Goal: Transaction & Acquisition: Purchase product/service

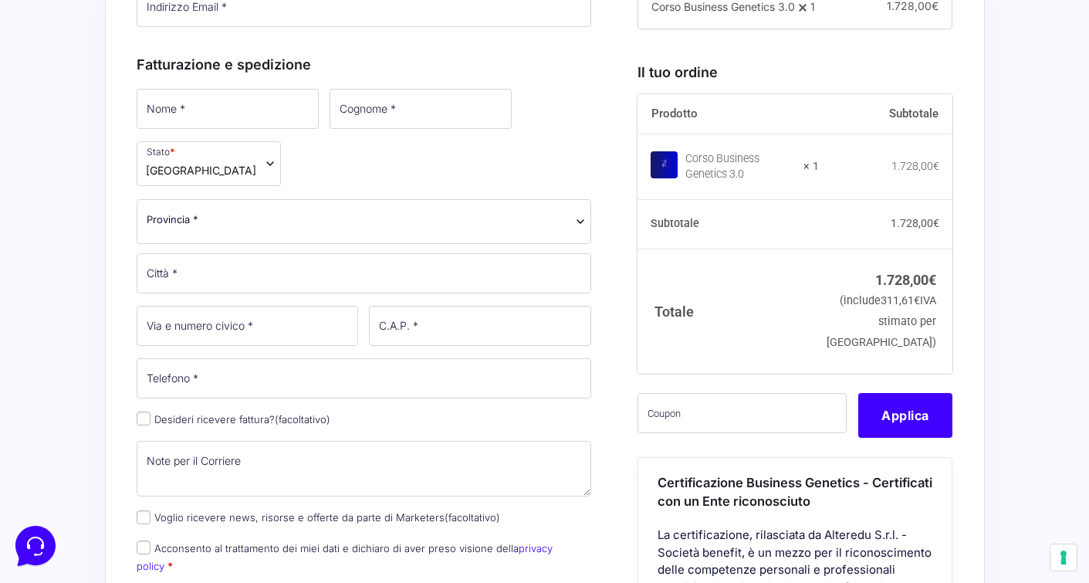
scroll to position [517, 0]
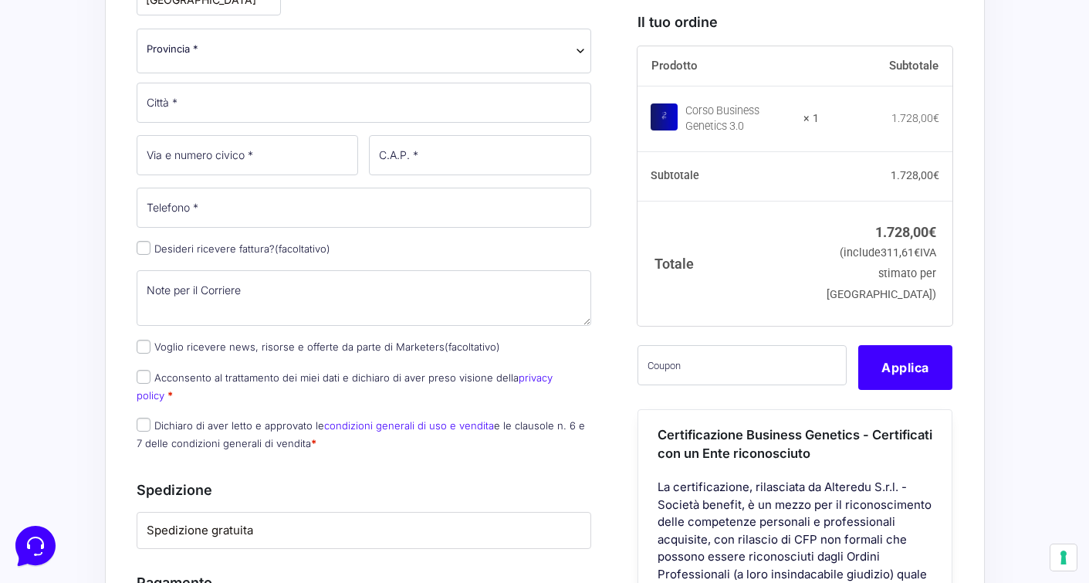
type input "[PERSON_NAME][EMAIL_ADDRESS][PERSON_NAME][DOMAIN_NAME]"
click at [718, 384] on input "text" at bounding box center [742, 364] width 209 height 40
paste input "CLIPRO200BG"
type input "CLIPRO200BG"
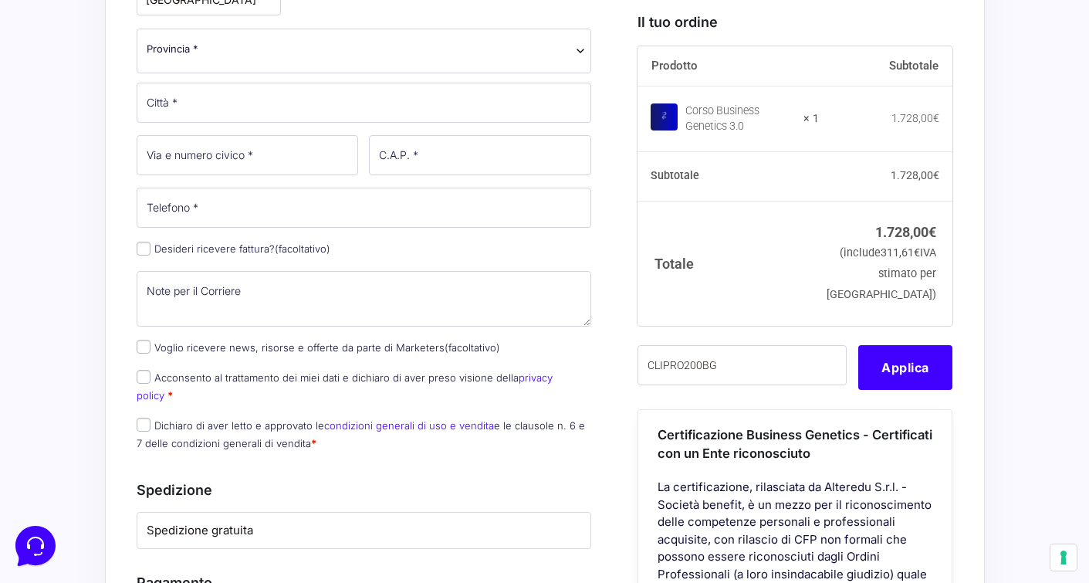
click at [693, 360] on div "Prodotto Subtotale Corso Business Genetics 3.0 × 1 1.728,00 € Subtotale 1.728,0…" at bounding box center [795, 380] width 315 height 669
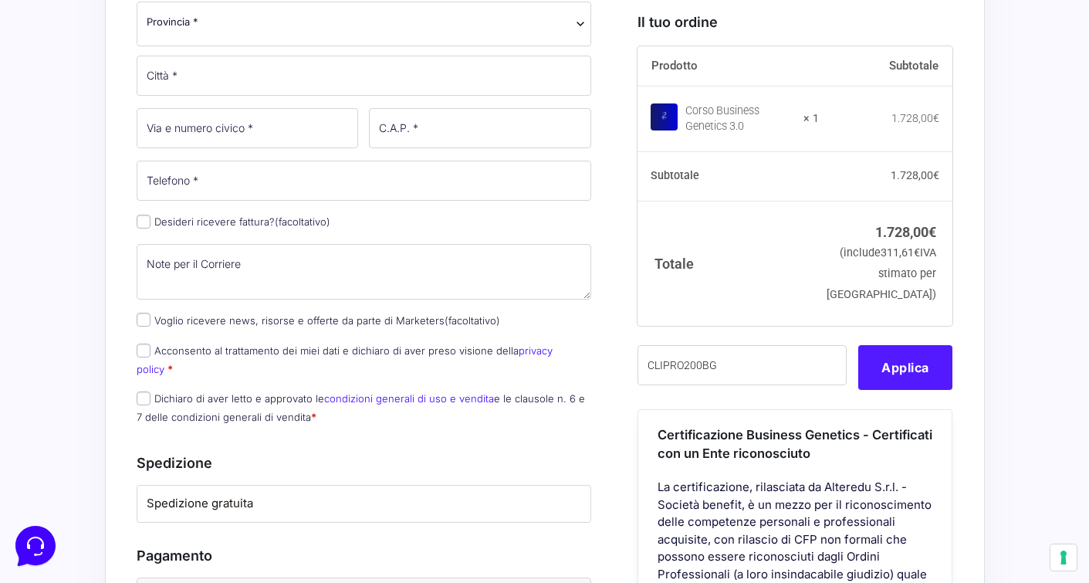
click at [937, 388] on button "Applica" at bounding box center [906, 366] width 94 height 45
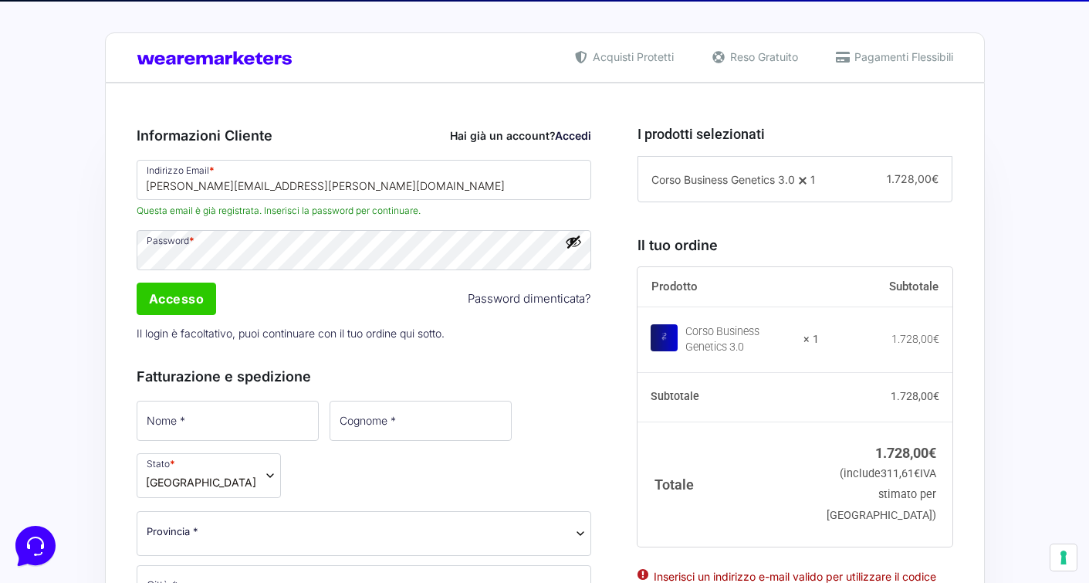
scroll to position [338, 0]
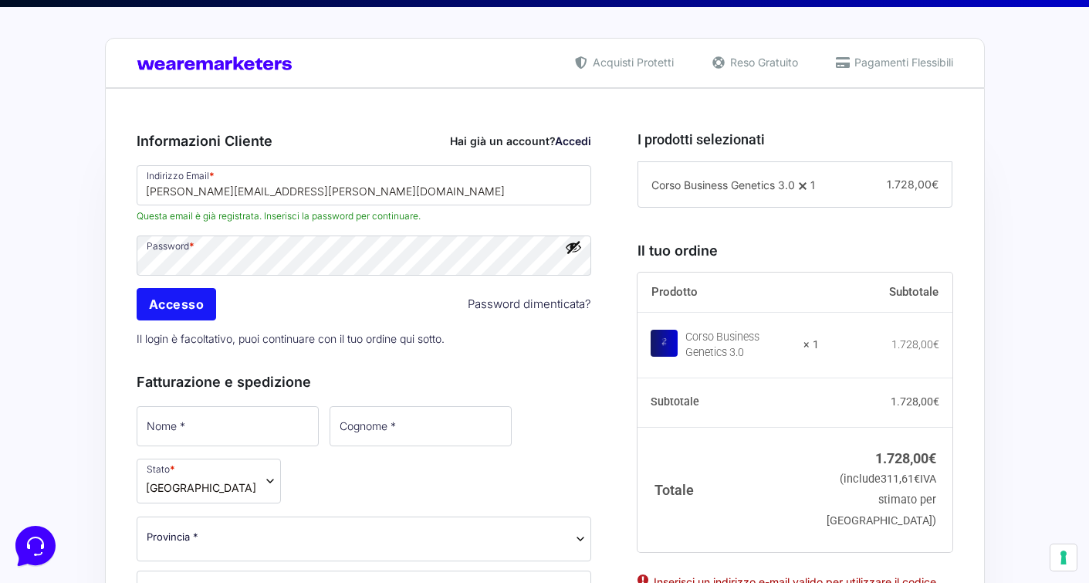
click at [185, 302] on input "Accesso" at bounding box center [177, 304] width 80 height 32
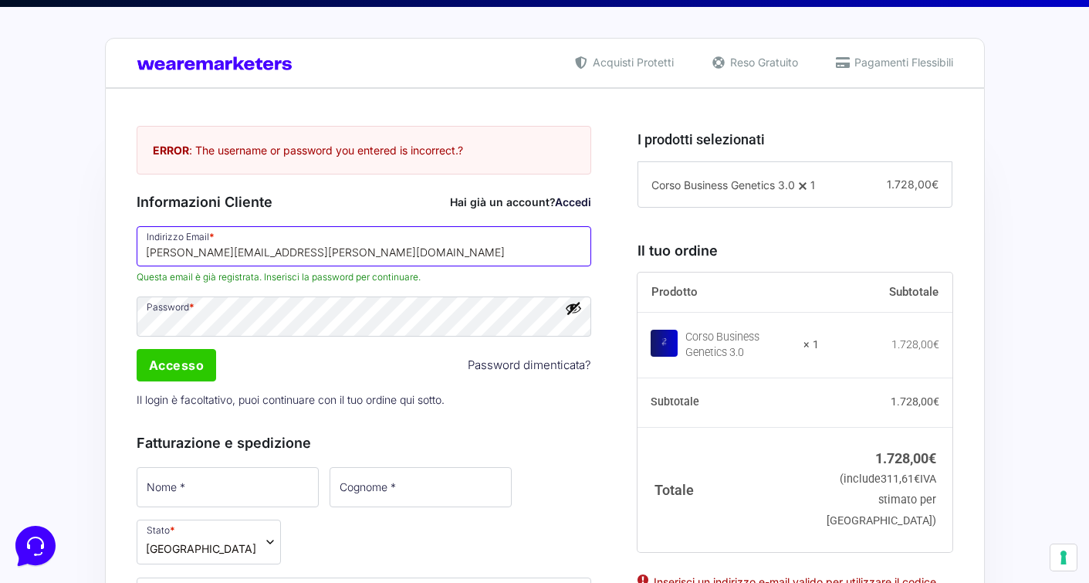
click at [262, 252] on input "[PERSON_NAME][EMAIL_ADDRESS][PERSON_NAME][DOMAIN_NAME]" at bounding box center [365, 246] width 456 height 40
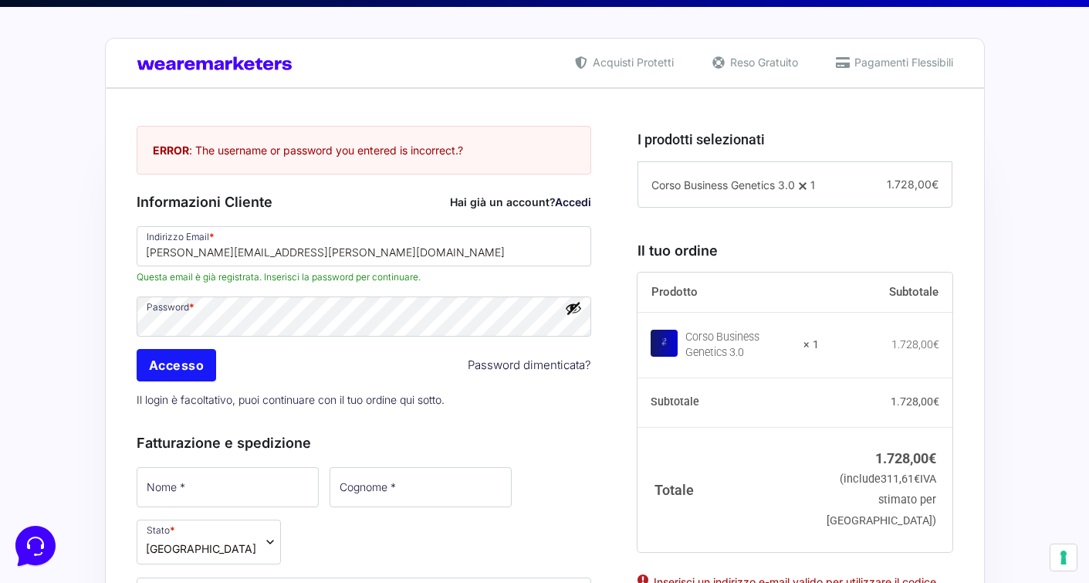
click at [193, 364] on input "Accesso" at bounding box center [177, 365] width 80 height 32
click at [195, 367] on input "Accesso" at bounding box center [177, 365] width 80 height 32
click at [271, 370] on div "Accesso Password dimenticata?" at bounding box center [364, 365] width 466 height 37
click at [581, 202] on link "Accedi" at bounding box center [573, 201] width 36 height 13
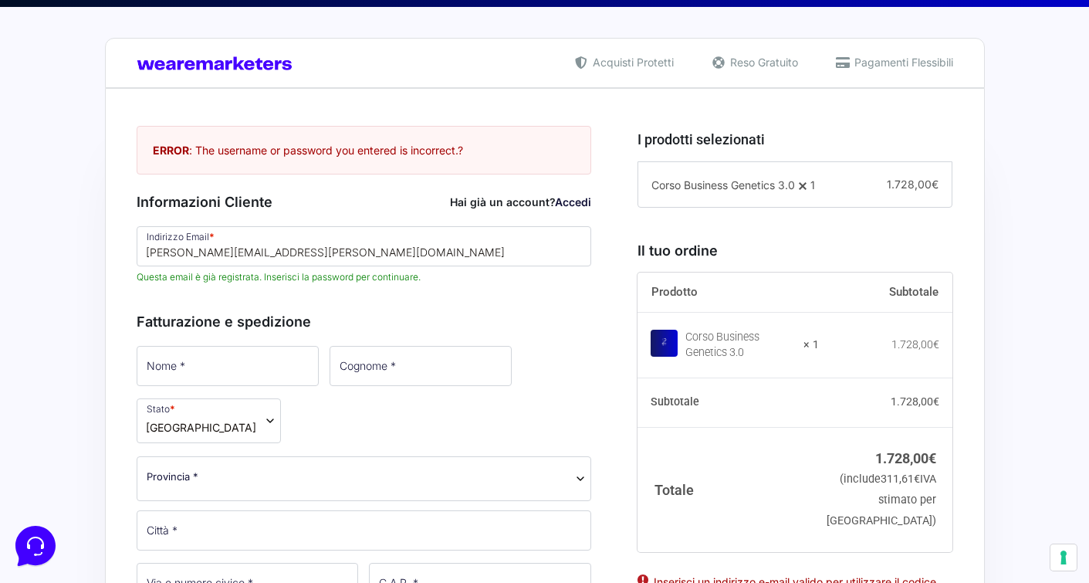
click at [311, 282] on span "Questa email è già registrata. Inserisci la password per continuare." at bounding box center [365, 277] width 456 height 14
click at [567, 194] on div "Hai già un account? Accedi" at bounding box center [520, 202] width 141 height 16
click at [565, 202] on link "Accedi" at bounding box center [573, 201] width 36 height 13
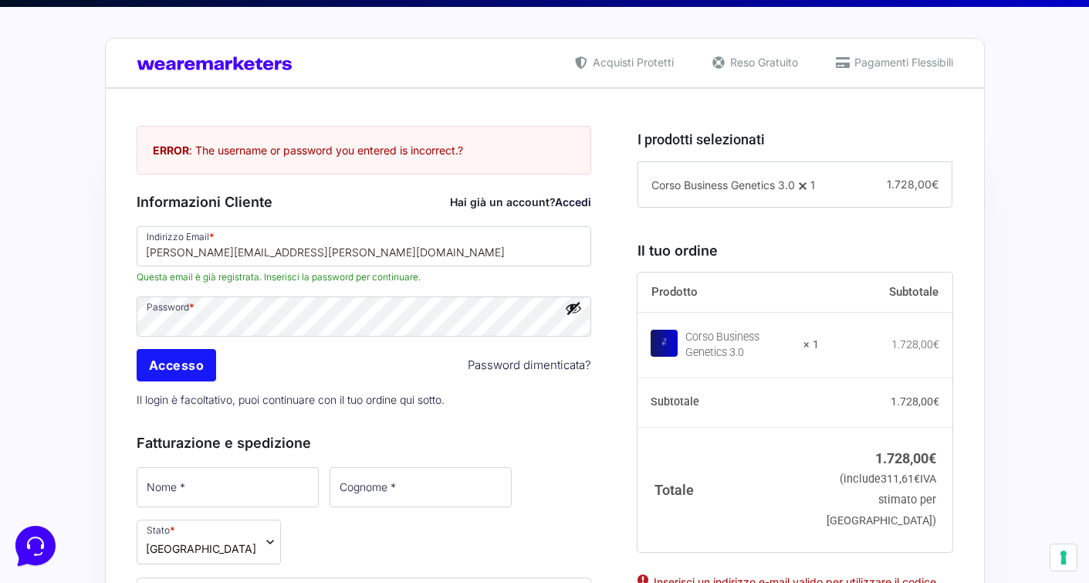
click at [173, 368] on input "Accesso" at bounding box center [177, 365] width 80 height 32
click at [259, 370] on div "Accesso Password dimenticata?" at bounding box center [364, 365] width 466 height 37
click at [196, 368] on input "Accesso" at bounding box center [177, 365] width 80 height 32
click at [266, 367] on div "Accesso Password dimenticata?" at bounding box center [364, 365] width 466 height 37
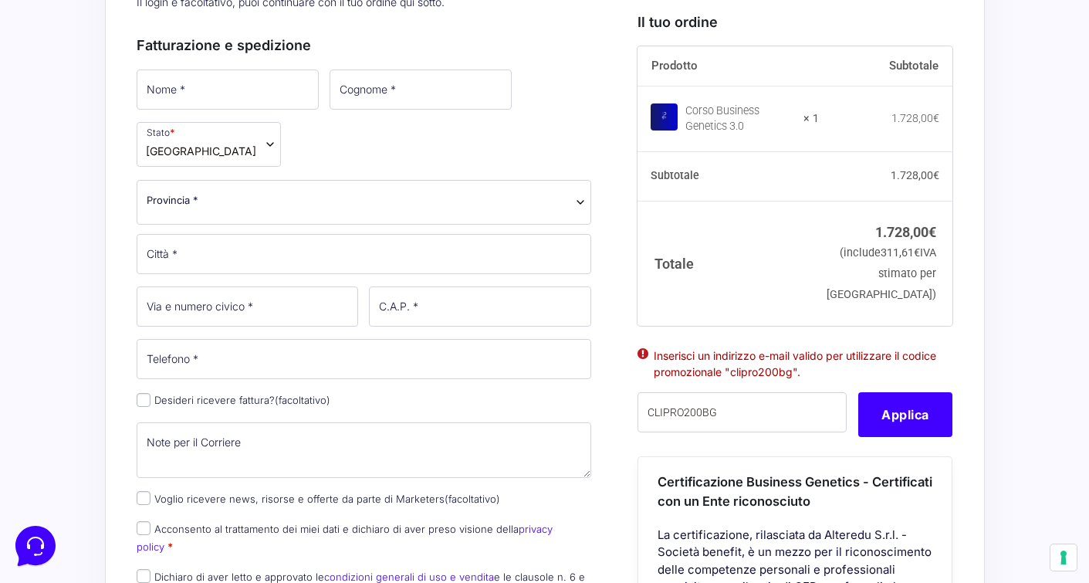
scroll to position [794, 0]
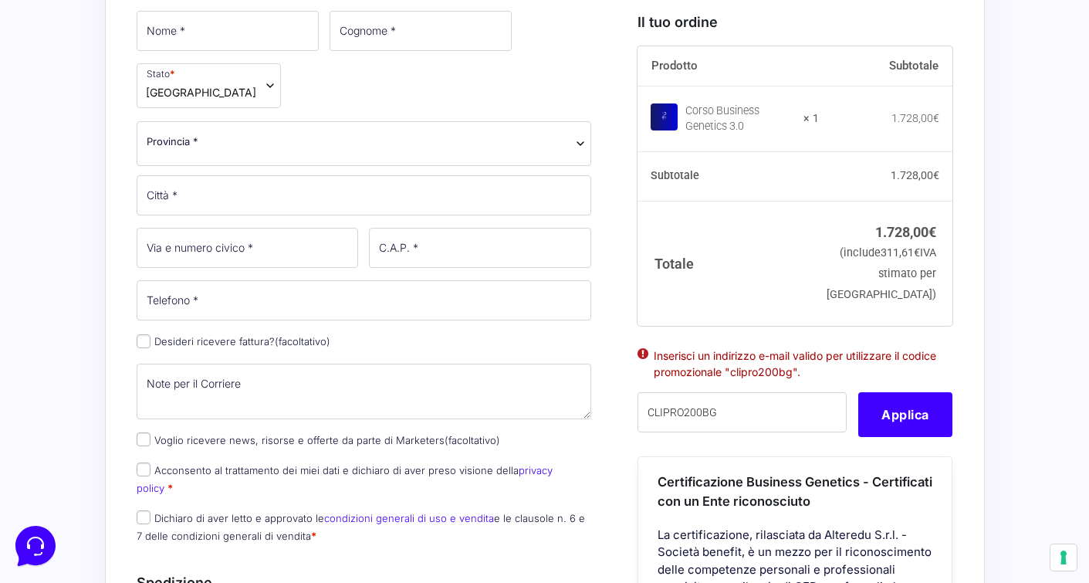
click at [855, 437] on div "CLIPRO200BG" at bounding box center [748, 414] width 221 height 45
click at [884, 432] on button "Applica" at bounding box center [906, 414] width 94 height 45
click at [878, 437] on button "Applica" at bounding box center [906, 414] width 94 height 45
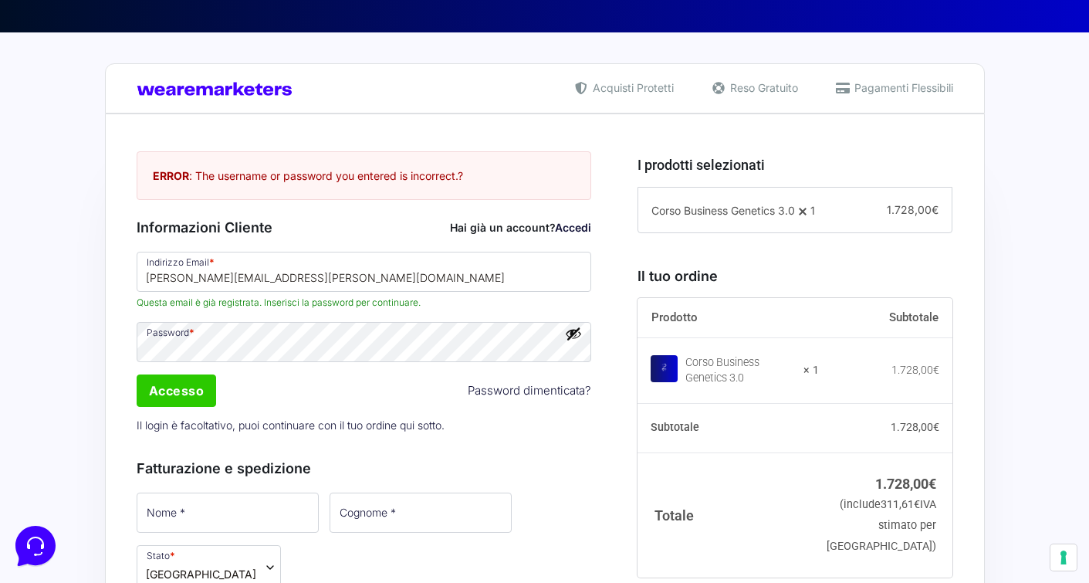
scroll to position [315, 0]
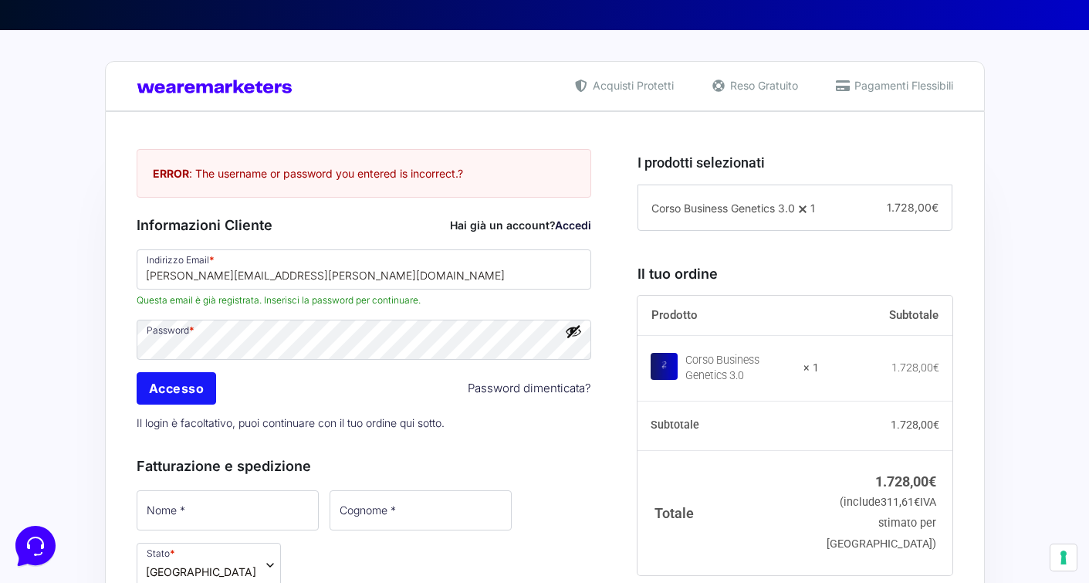
click at [195, 386] on input "Accesso" at bounding box center [177, 388] width 80 height 32
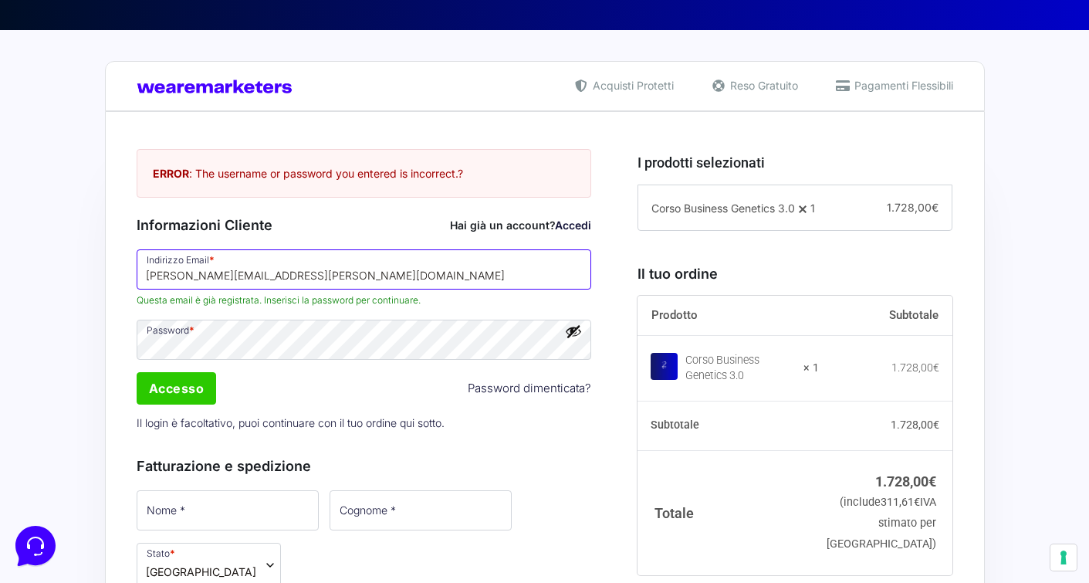
click at [352, 277] on input "[PERSON_NAME][EMAIL_ADDRESS][PERSON_NAME][DOMAIN_NAME]" at bounding box center [365, 269] width 456 height 40
click at [573, 337] on button "Mostra password" at bounding box center [573, 331] width 17 height 17
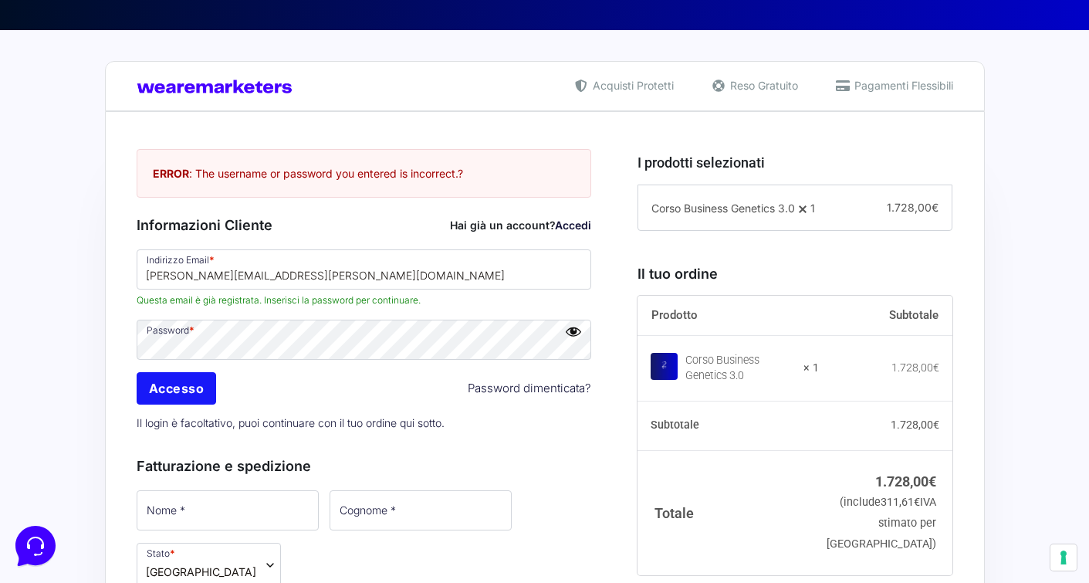
click at [184, 391] on input "Accesso" at bounding box center [177, 388] width 80 height 32
click at [565, 230] on link "Accedi" at bounding box center [573, 224] width 36 height 13
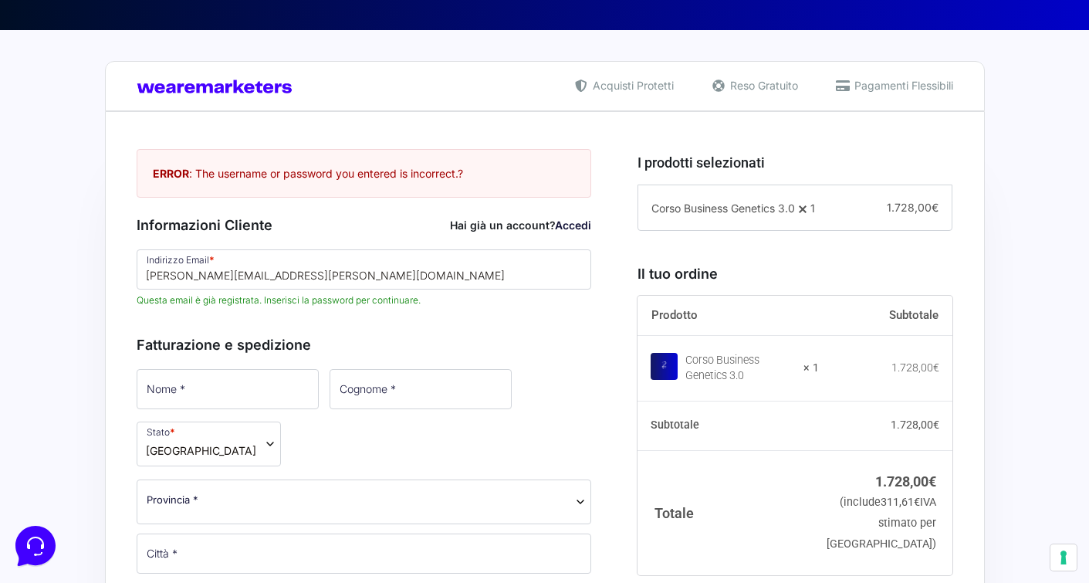
click at [565, 230] on link "Accedi" at bounding box center [573, 224] width 36 height 13
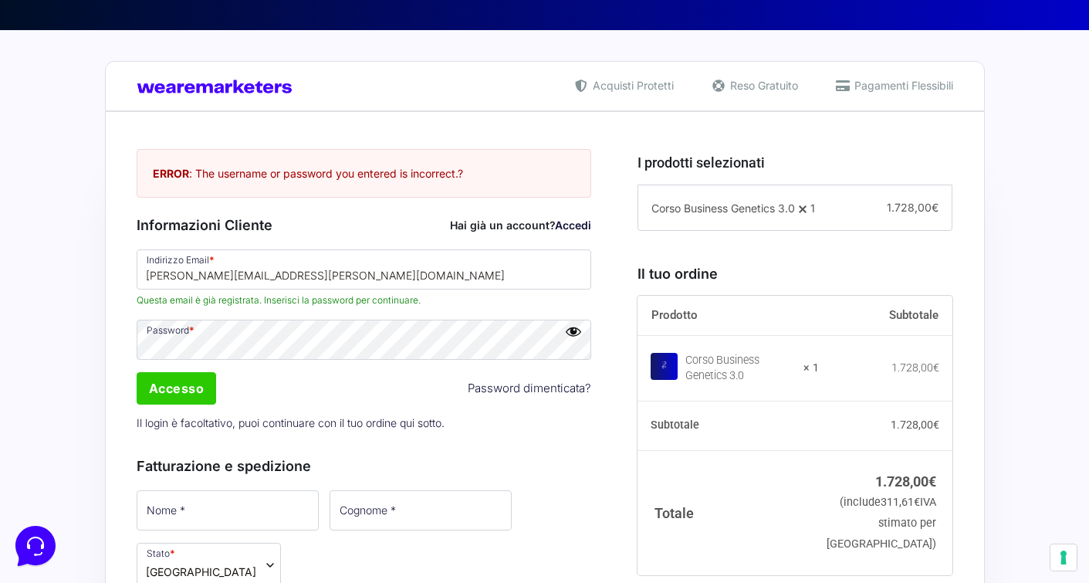
click at [565, 230] on link "Accedi" at bounding box center [573, 224] width 36 height 13
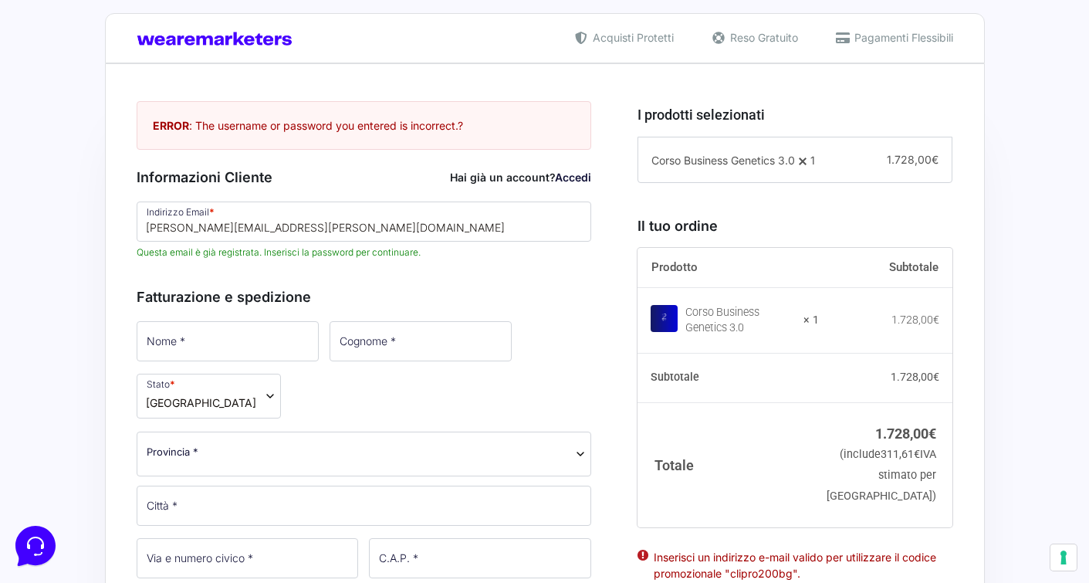
scroll to position [367, 0]
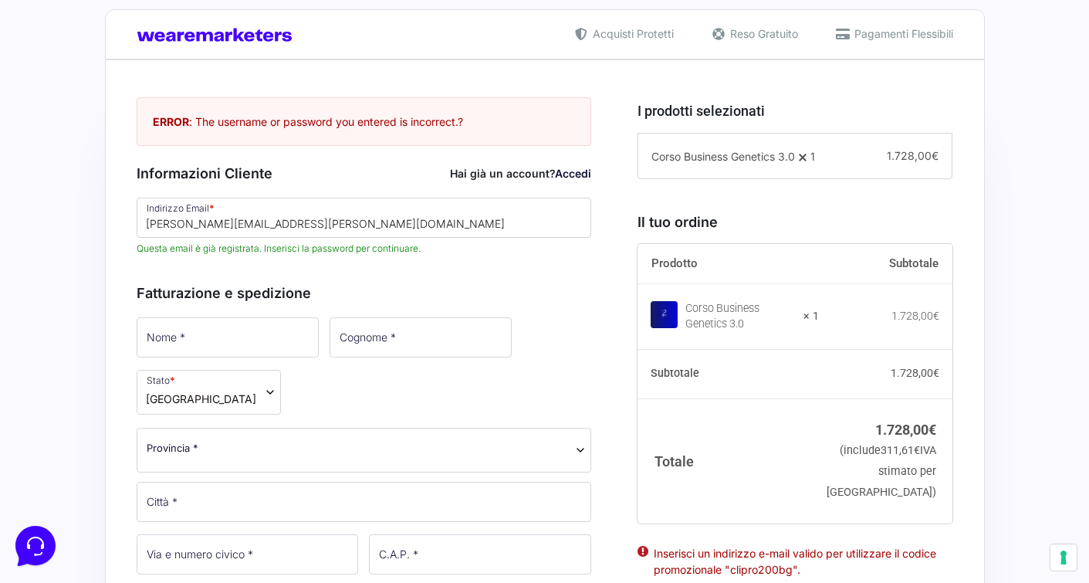
click at [565, 169] on link "Accedi" at bounding box center [573, 173] width 36 height 13
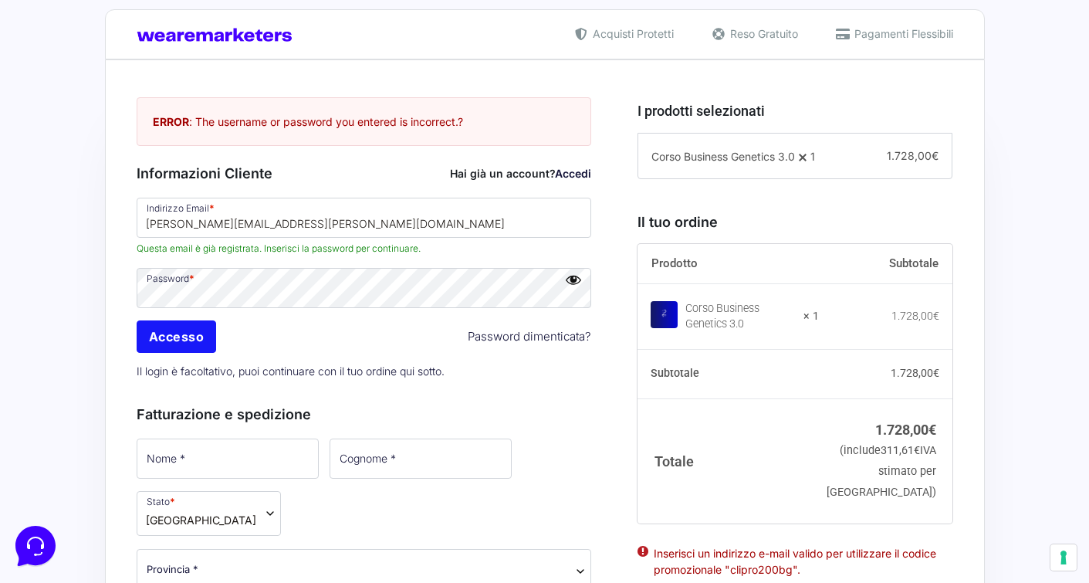
click at [187, 336] on input "Accesso" at bounding box center [177, 336] width 80 height 32
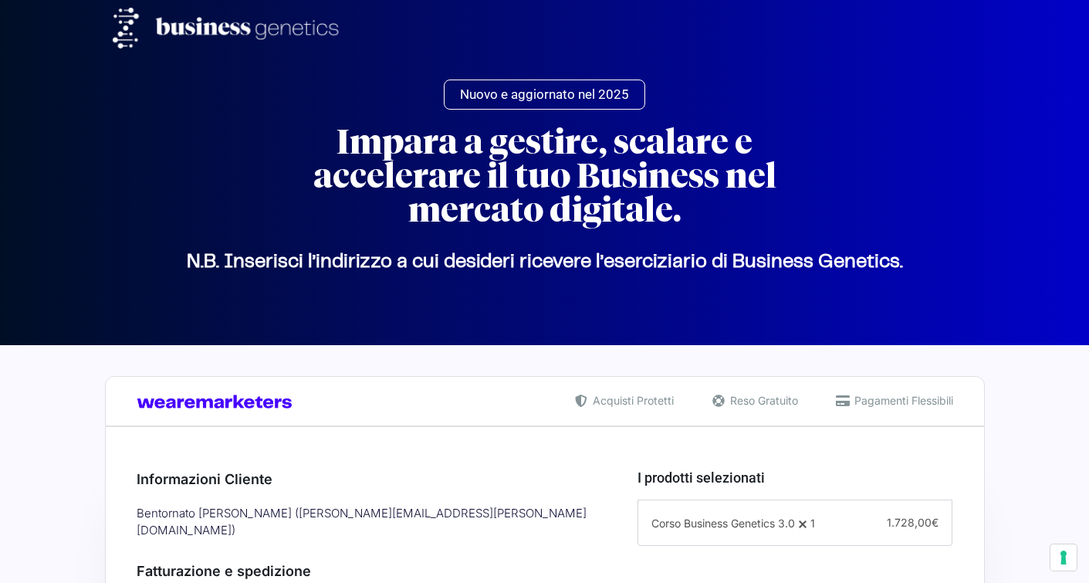
select select
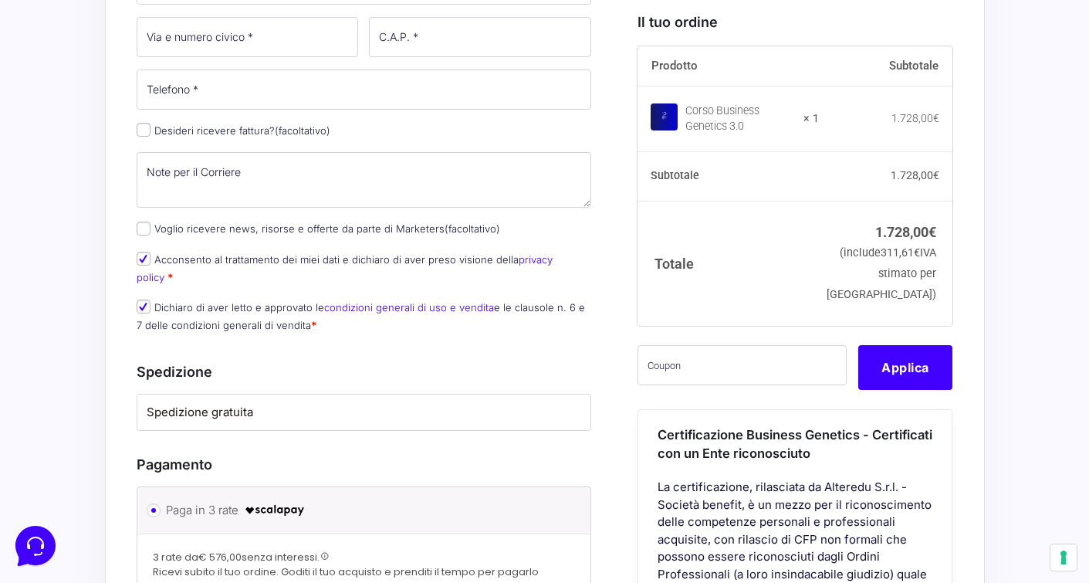
scroll to position [798, 0]
click at [718, 384] on input "text" at bounding box center [742, 364] width 209 height 40
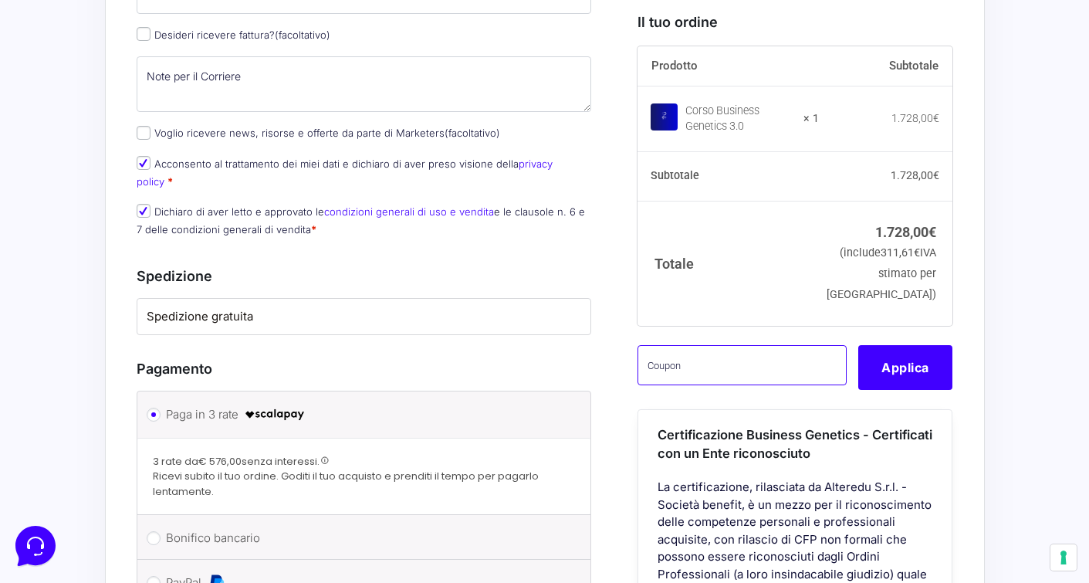
scroll to position [892, 0]
paste input "CLIPRO200BG"
click at [926, 374] on button "Applica" at bounding box center [906, 366] width 94 height 45
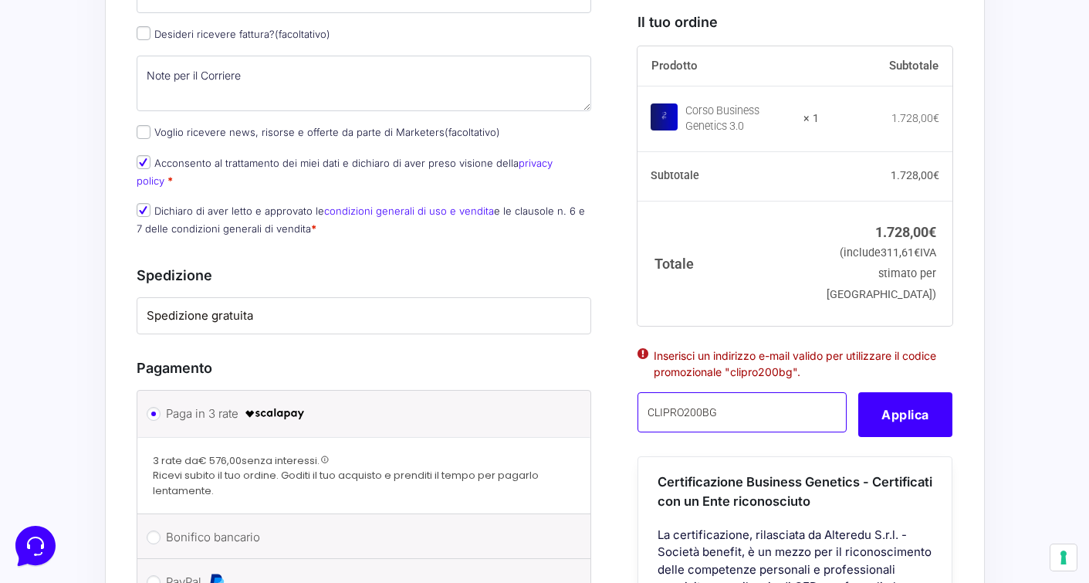
click at [756, 418] on input "CLIPRO200BG" at bounding box center [742, 412] width 209 height 40
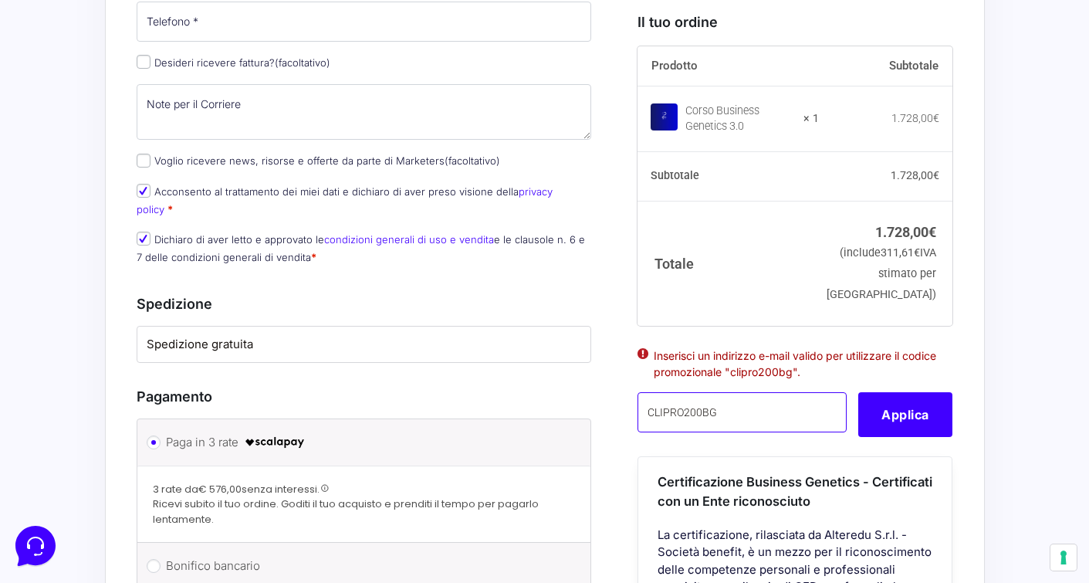
scroll to position [875, 0]
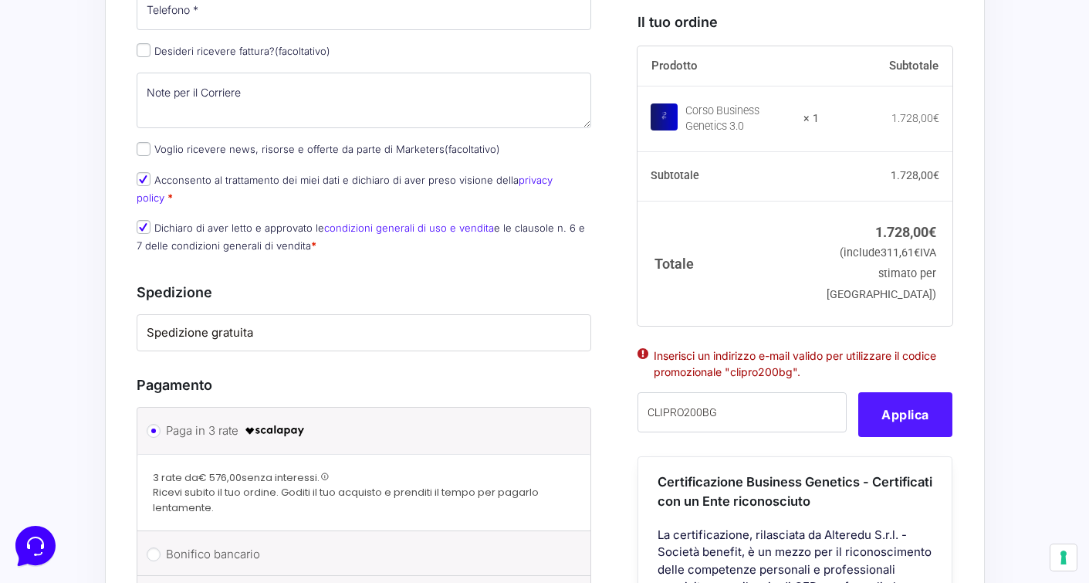
click at [887, 437] on button "Applica" at bounding box center [906, 414] width 94 height 45
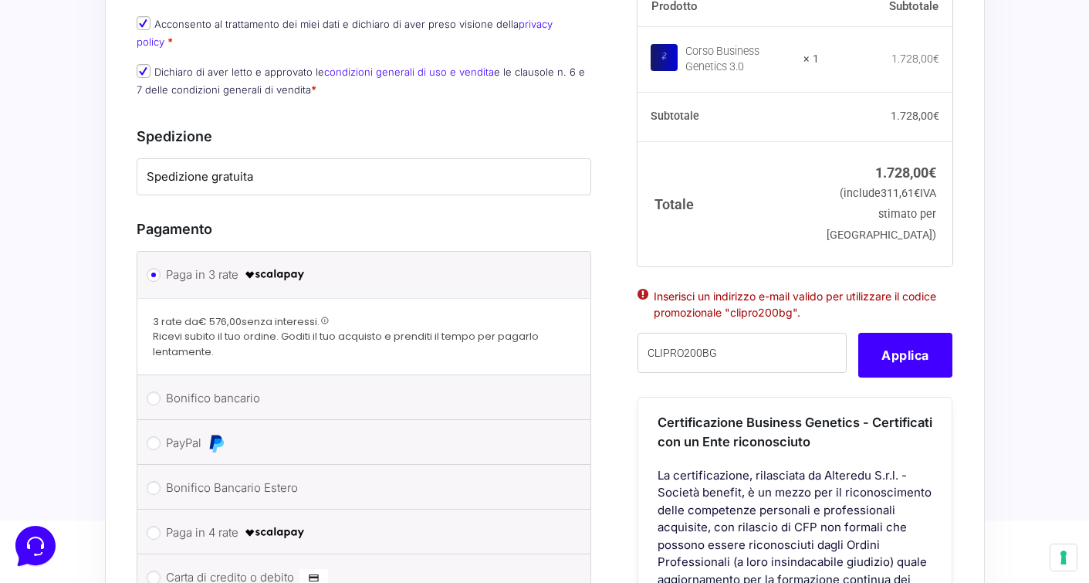
scroll to position [1039, 0]
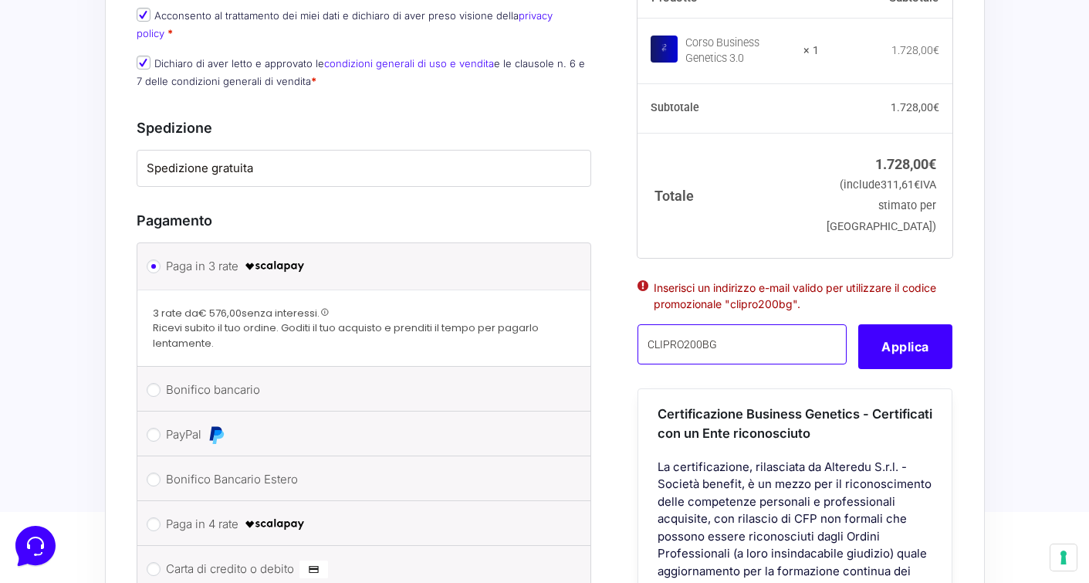
drag, startPoint x: 726, startPoint y: 278, endPoint x: 649, endPoint y: 278, distance: 77.2
click at [649, 324] on input "CLIPRO200BG" at bounding box center [742, 344] width 209 height 40
click at [911, 324] on button "Applica" at bounding box center [906, 346] width 94 height 45
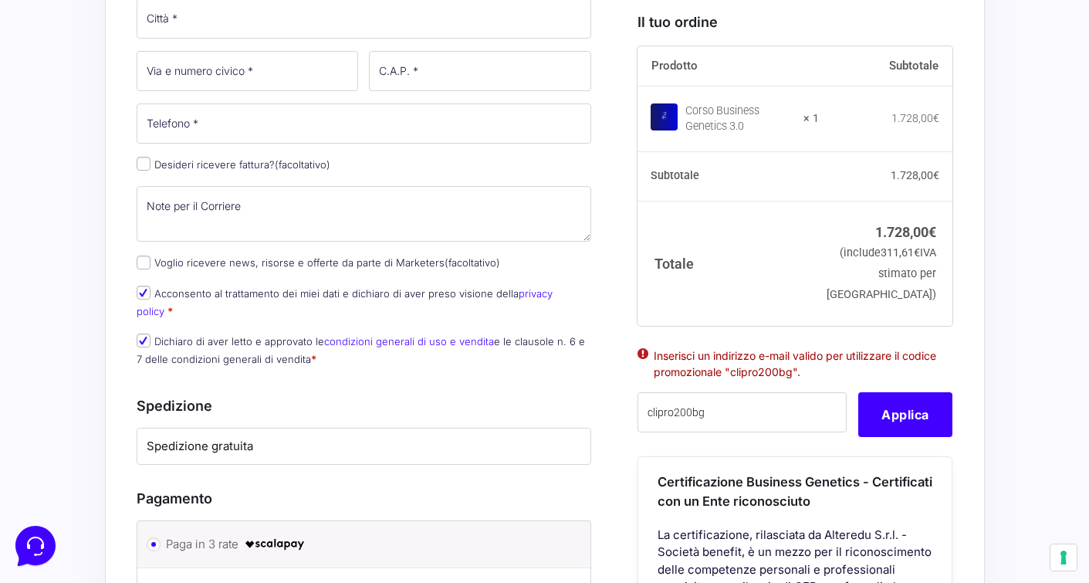
scroll to position [769, 0]
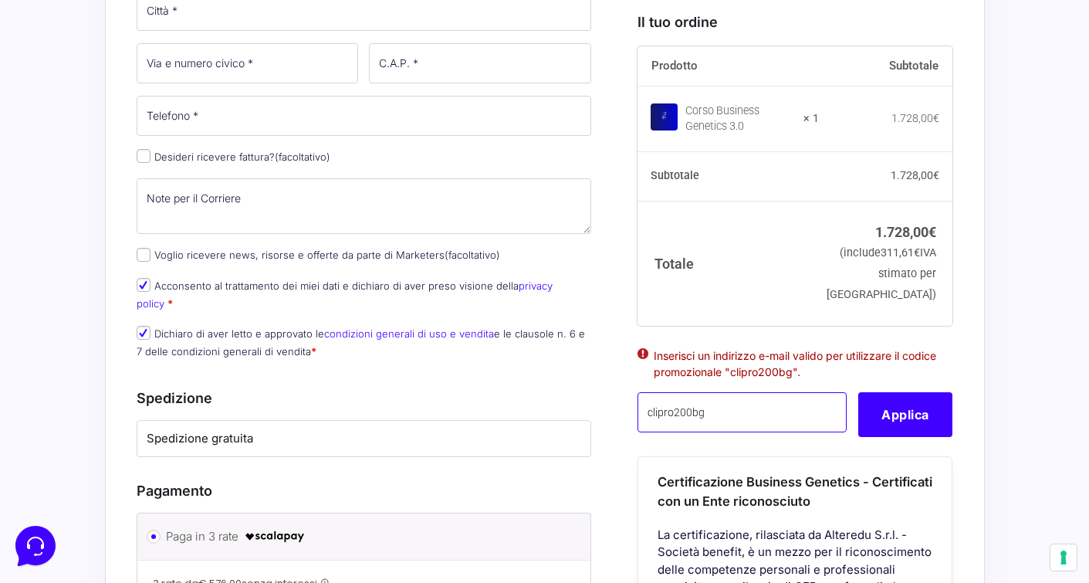
click at [706, 432] on input "clipro200bg" at bounding box center [742, 412] width 209 height 40
type input "clipro200bg"
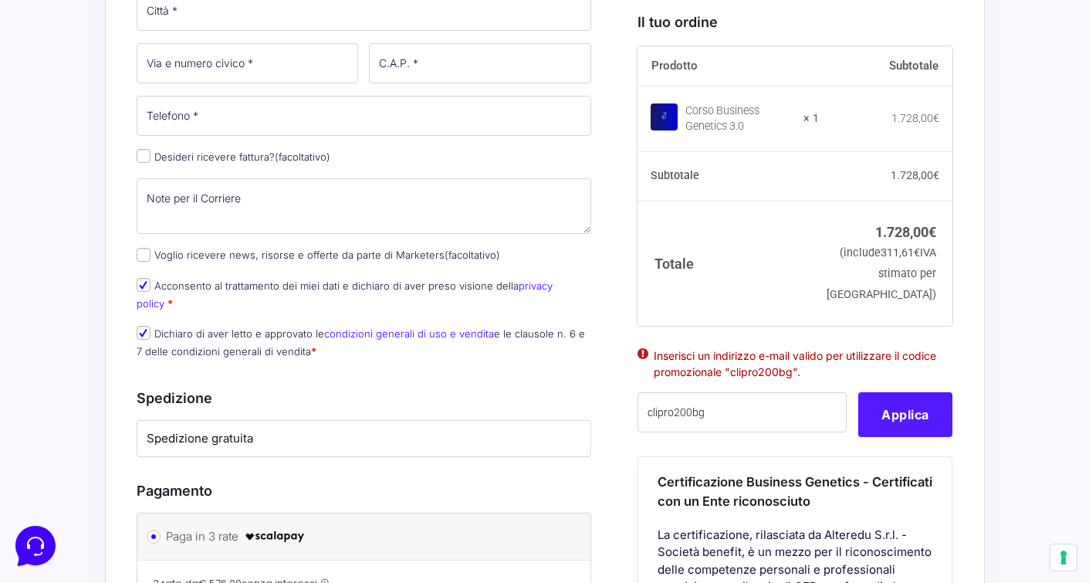
click at [895, 437] on button "Applica" at bounding box center [906, 414] width 94 height 45
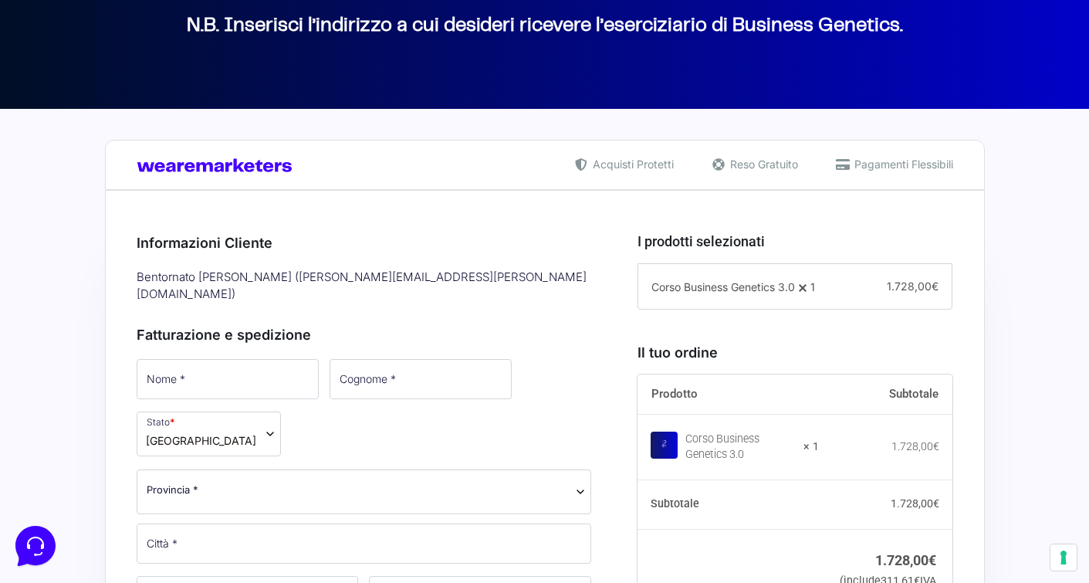
scroll to position [226, 0]
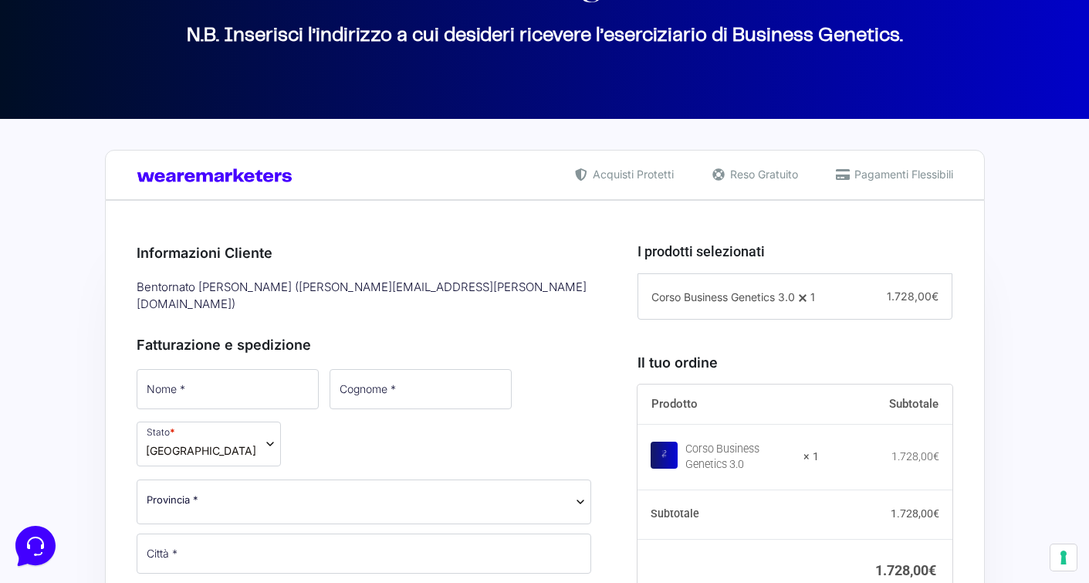
click at [269, 279] on div "Bentornato Simon Tonelli ( simon.tonelli@yahoo.it )" at bounding box center [364, 296] width 466 height 42
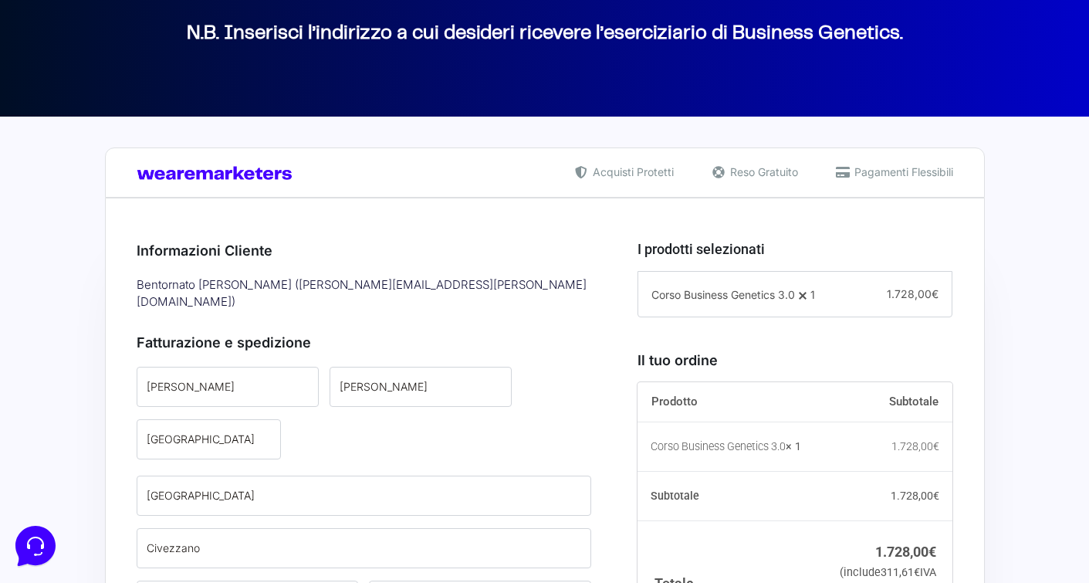
select select
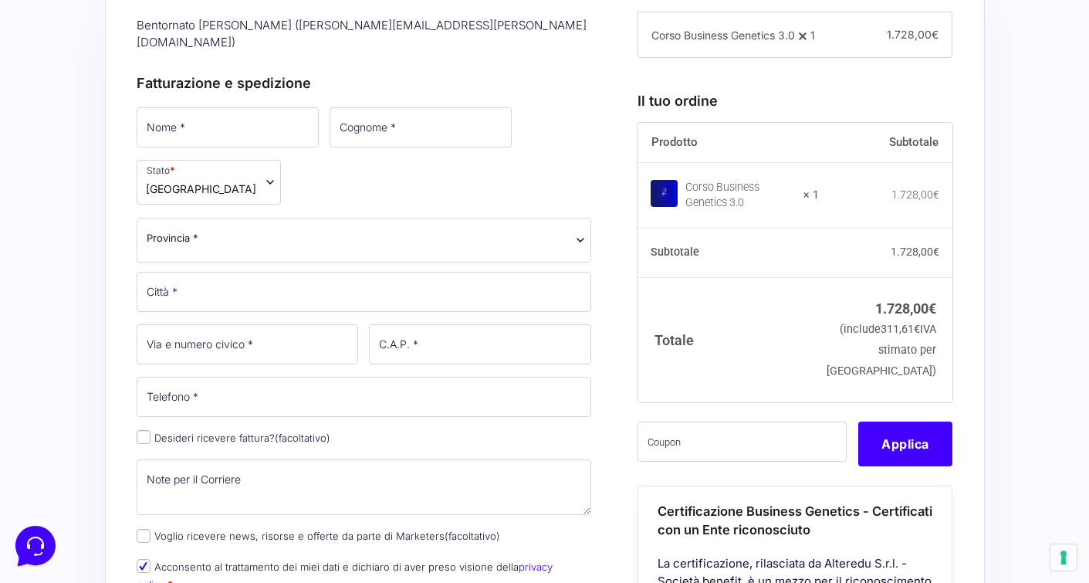
scroll to position [504, 0]
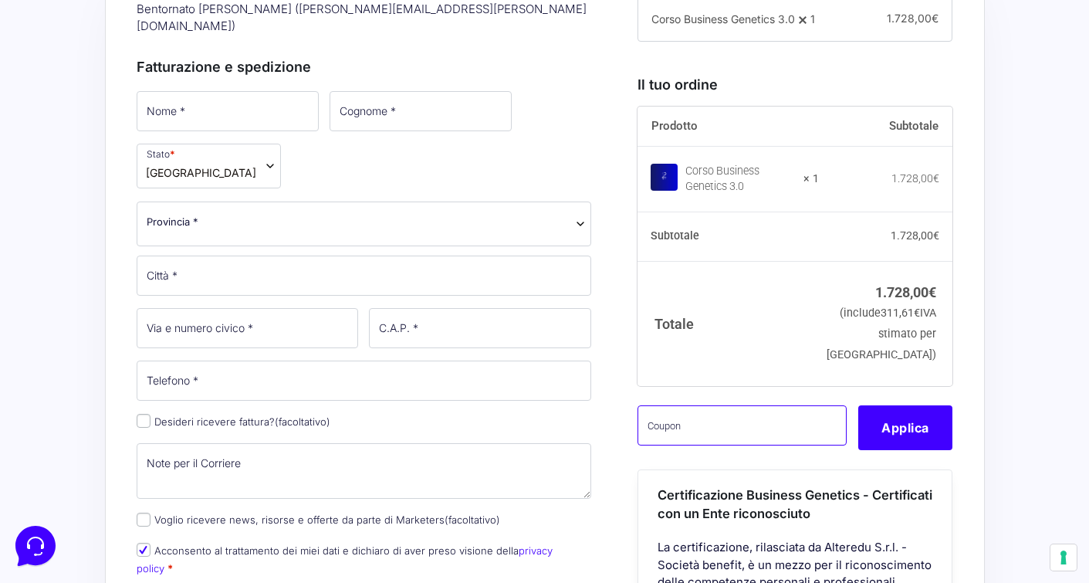
click at [721, 445] on input "text" at bounding box center [742, 425] width 209 height 40
paste input "https://community.wearemarketers.net/u/271b7f1d"
type input "https://community.wearemarketers.net/u/271b7f1d"
drag, startPoint x: 838, startPoint y: 445, endPoint x: 596, endPoint y: 435, distance: 241.9
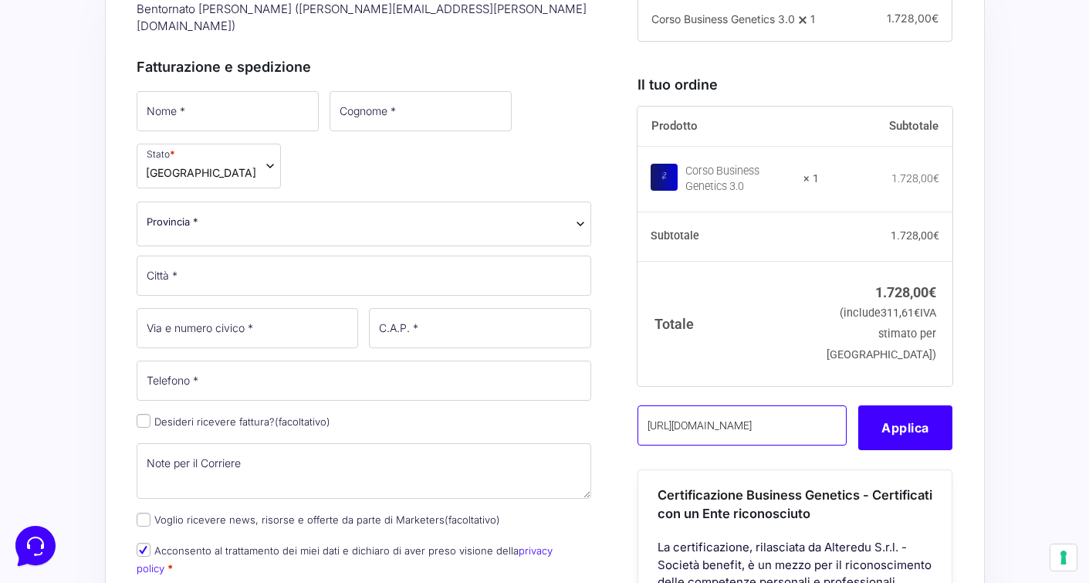
click at [596, 435] on form "Informazioni Cliente Bentornato Simon Tonelli ( simon.tonelli@yahoo.it ) Fattur…" at bounding box center [545, 588] width 817 height 1282
type input "clipro200bg"
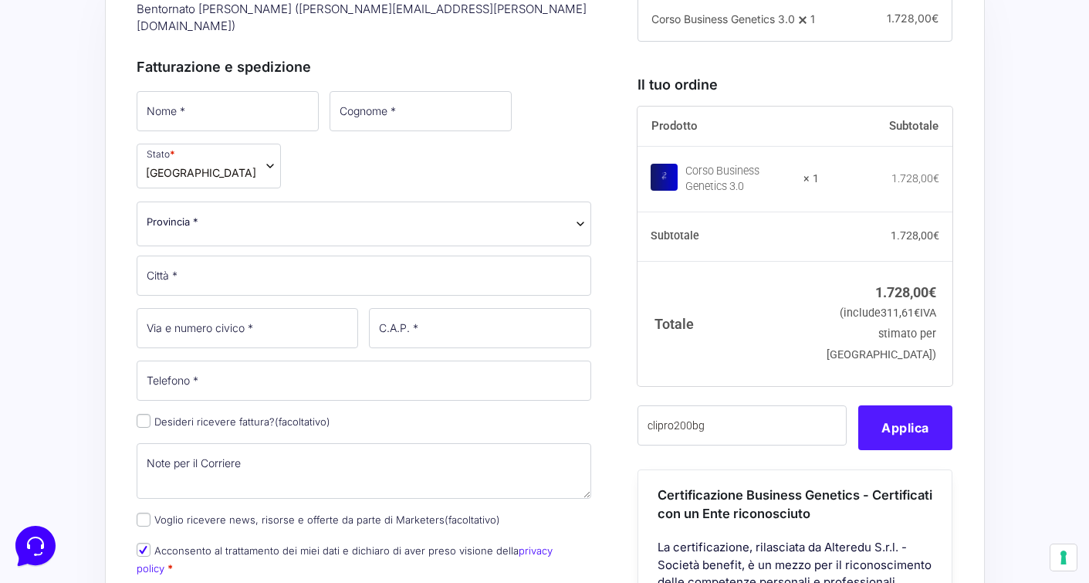
click at [922, 450] on button "Applica" at bounding box center [906, 427] width 94 height 45
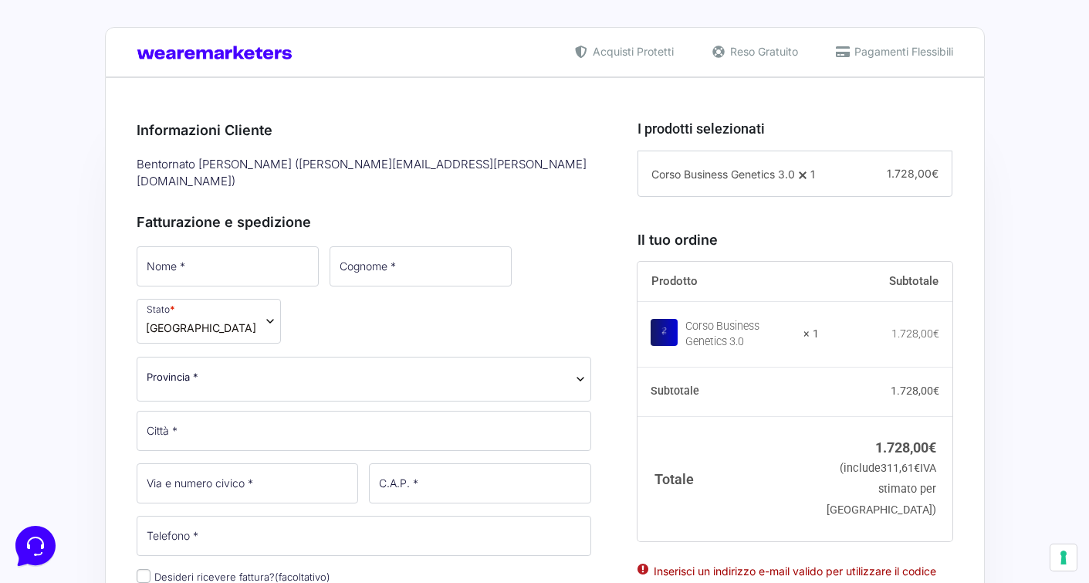
scroll to position [339, 0]
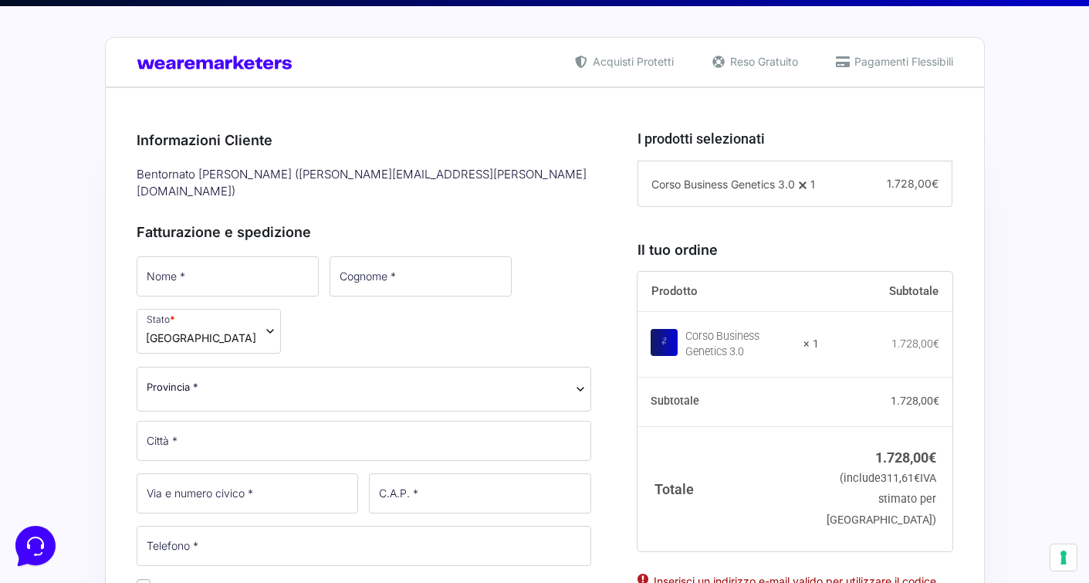
click at [346, 222] on h3 "Fatturazione e spedizione" at bounding box center [365, 232] width 456 height 21
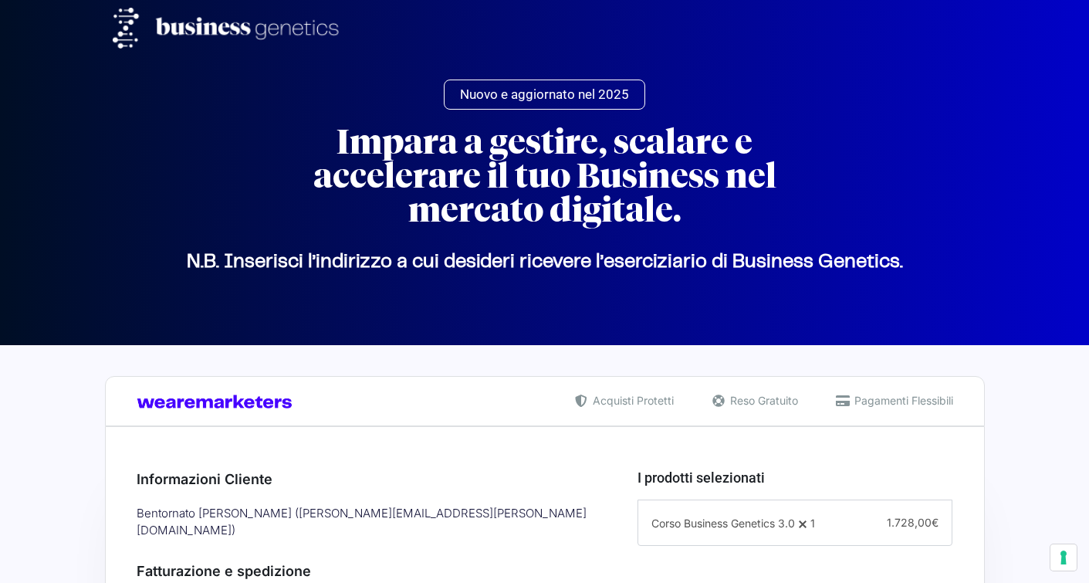
select select
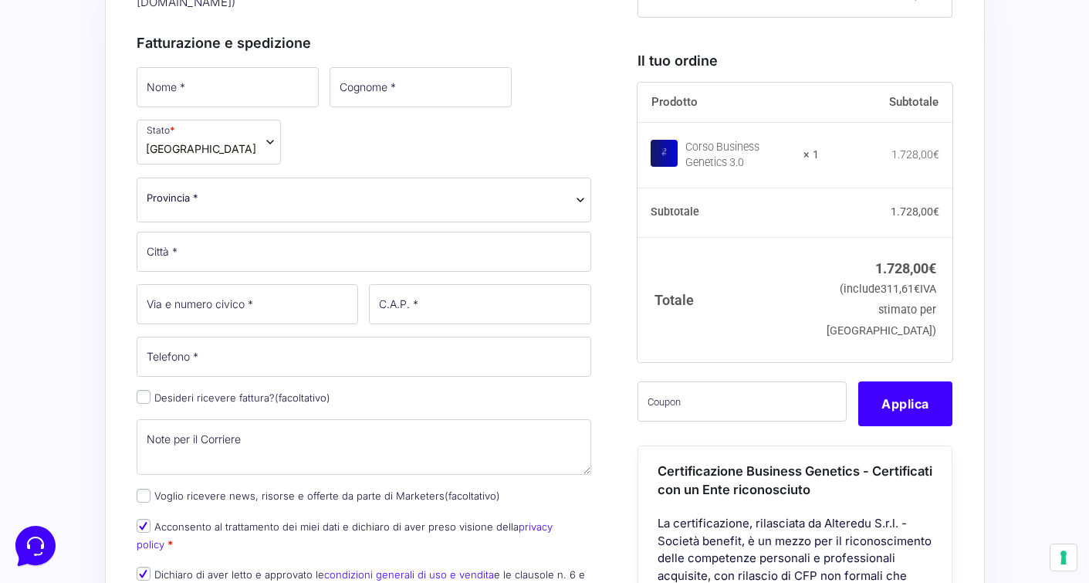
scroll to position [559, 0]
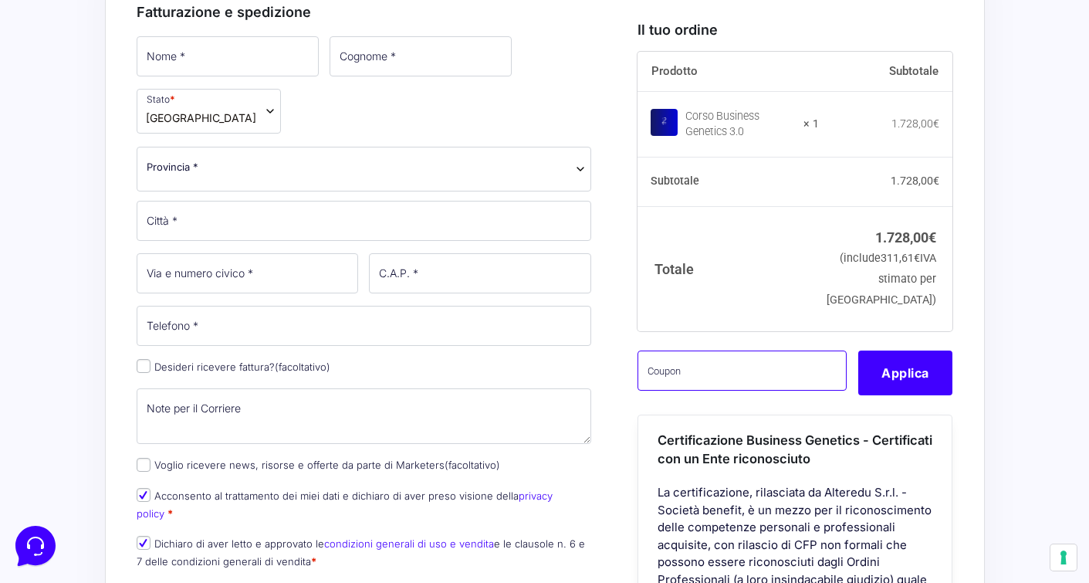
click at [755, 391] on input "text" at bounding box center [742, 371] width 209 height 40
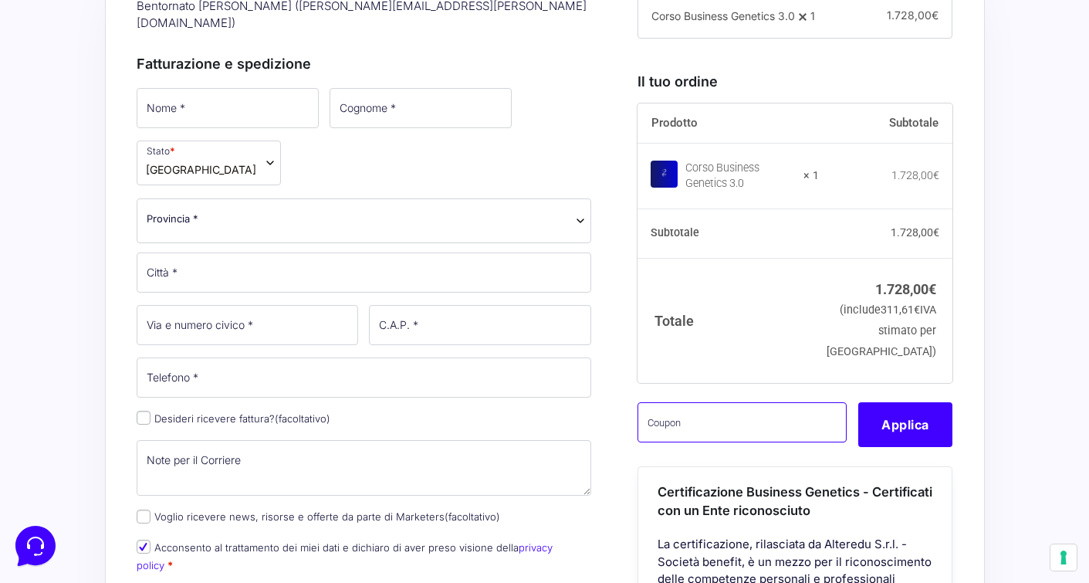
scroll to position [512, 0]
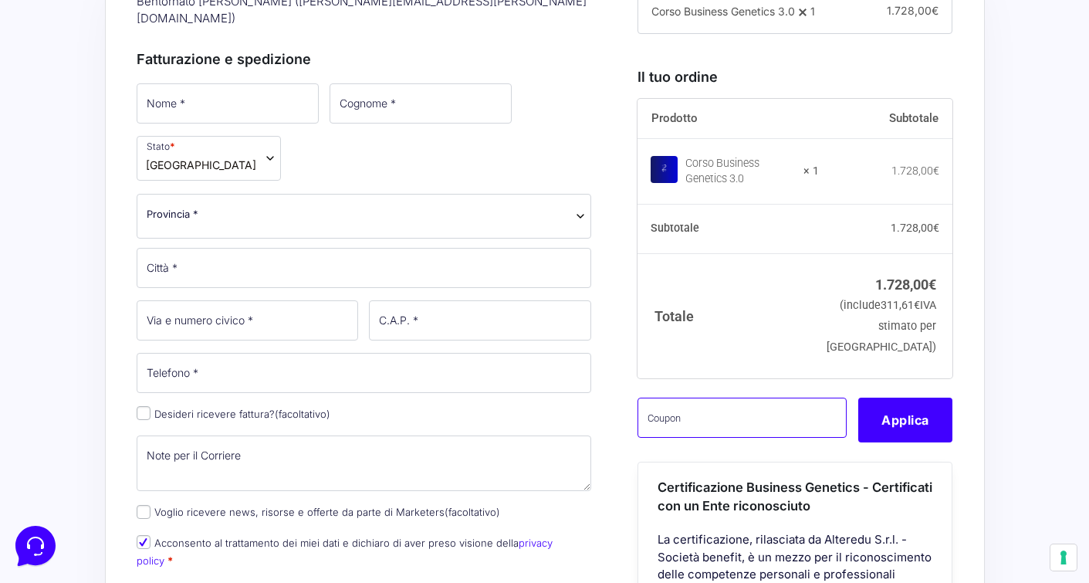
paste input "CLIPRO200BG"
click at [872, 442] on button "Applica" at bounding box center [906, 420] width 94 height 45
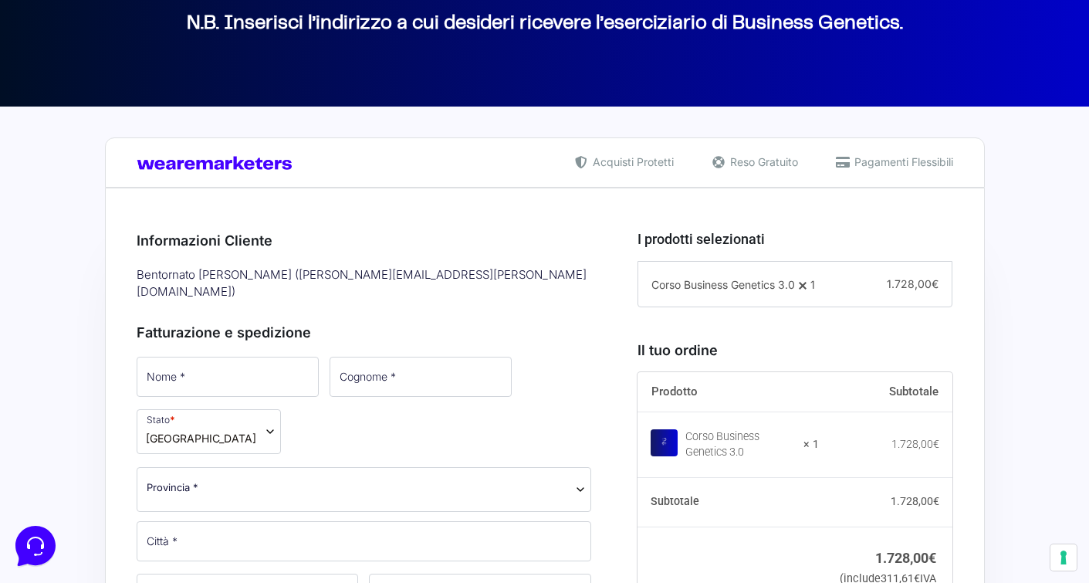
scroll to position [251, 0]
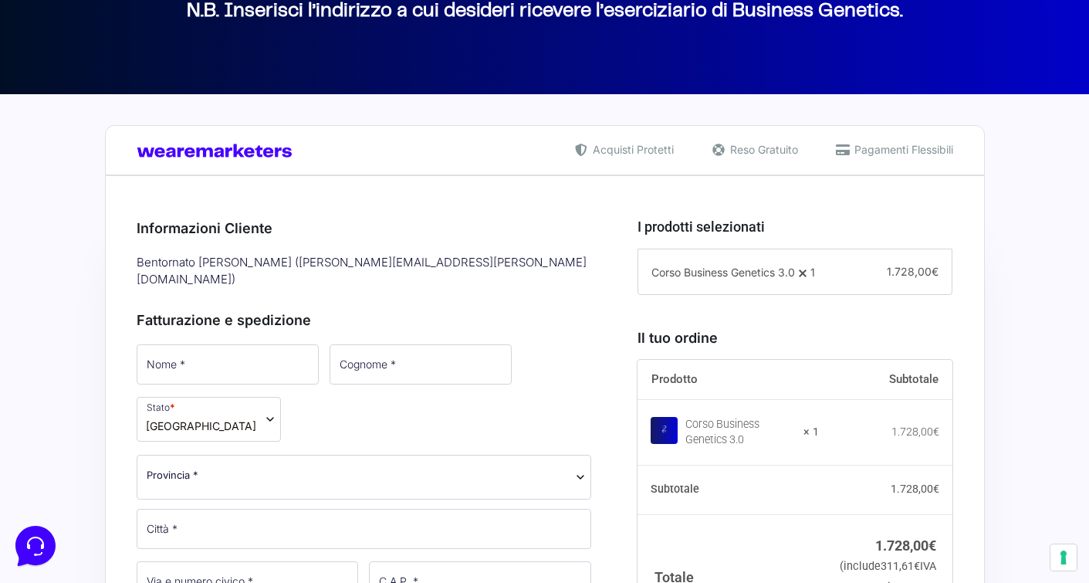
click at [380, 263] on div "Bentornato Simon Tonelli ( simon.tonelli@yahoo.it )" at bounding box center [364, 271] width 466 height 42
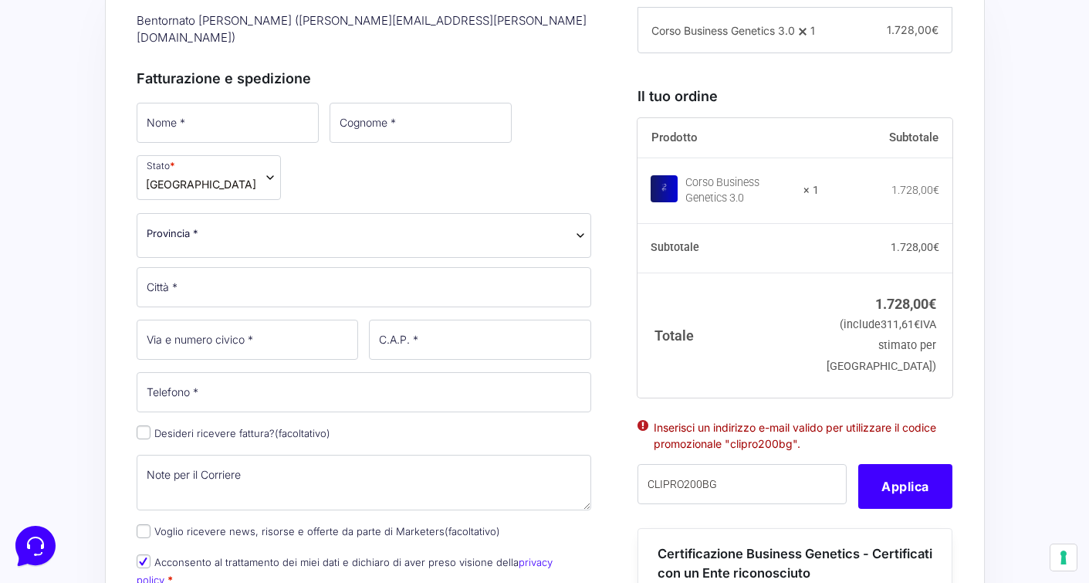
scroll to position [500, 0]
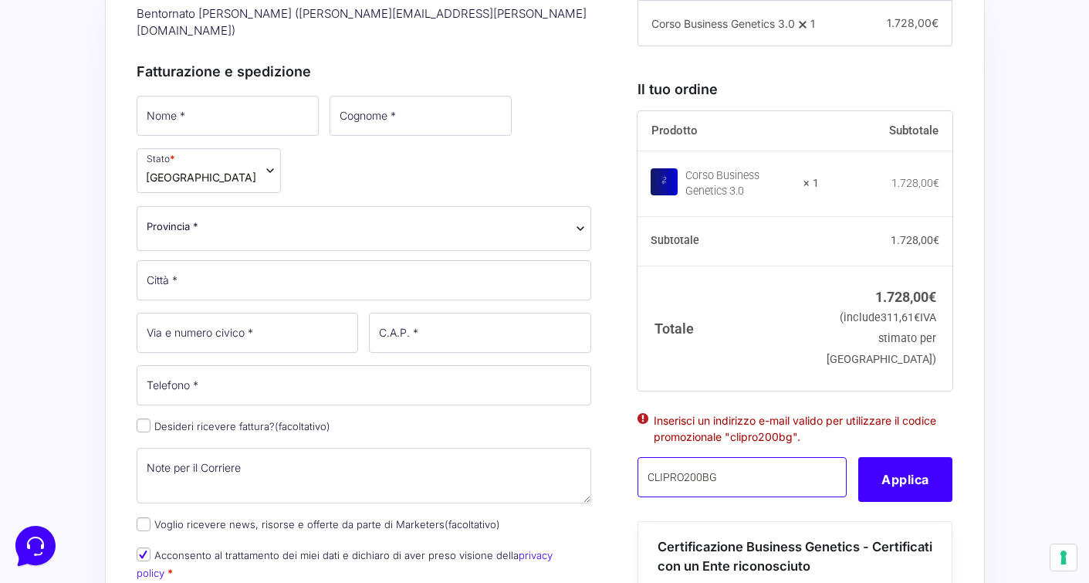
click at [733, 497] on input "CLIPRO200BG" at bounding box center [742, 477] width 209 height 40
type input "CLIPRO200BG"
click at [909, 499] on button "Applica" at bounding box center [906, 479] width 94 height 45
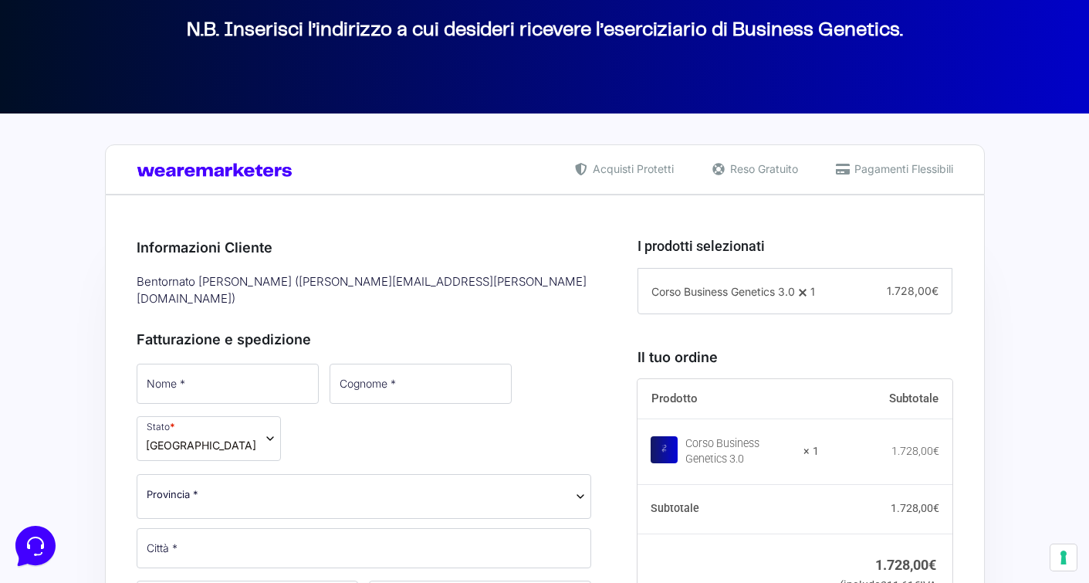
scroll to position [222, 0]
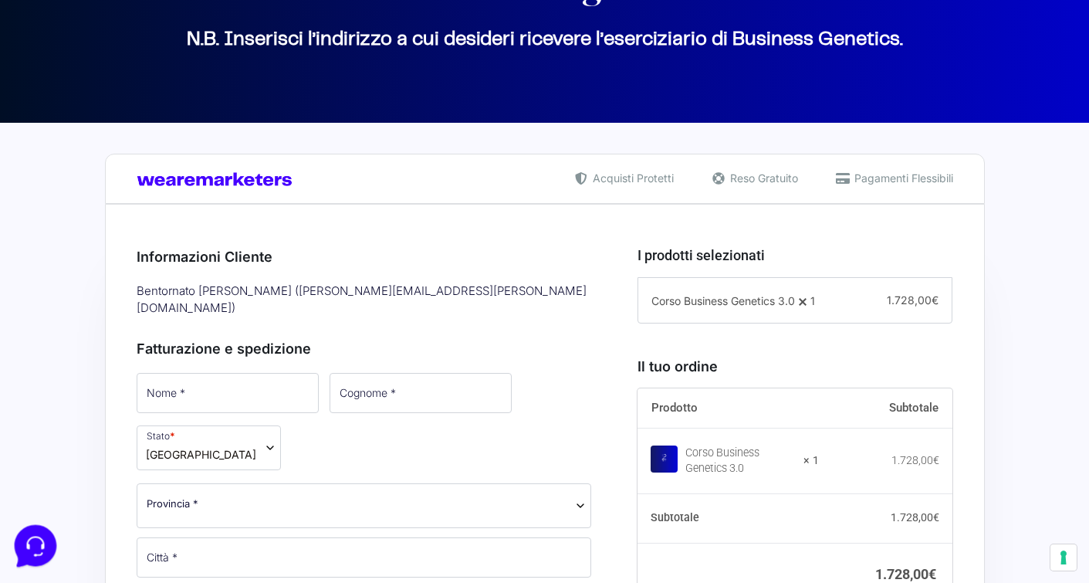
click at [33, 533] on icon at bounding box center [34, 544] width 40 height 40
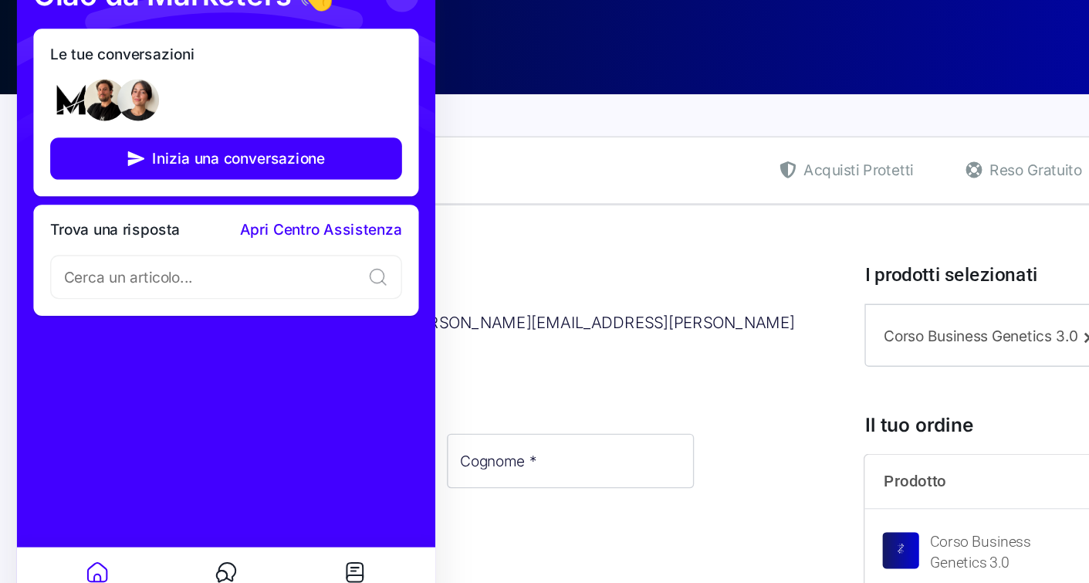
click at [83, 62] on img at bounding box center [81, 64] width 31 height 31
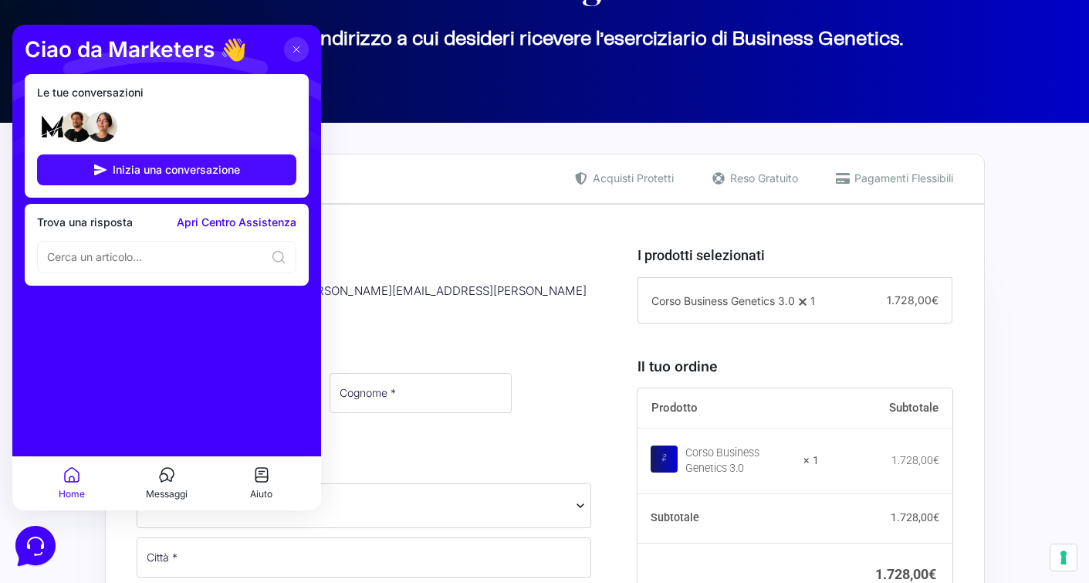
click at [202, 176] on span "Inizia una conversazione" at bounding box center [176, 170] width 127 height 12
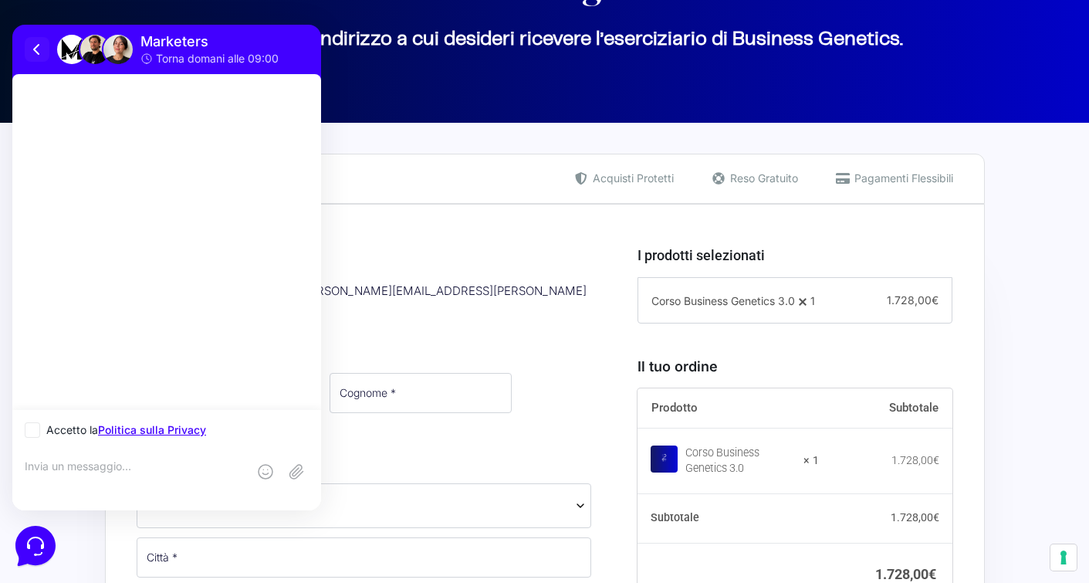
click at [36, 50] on icon at bounding box center [36, 49] width 5 height 9
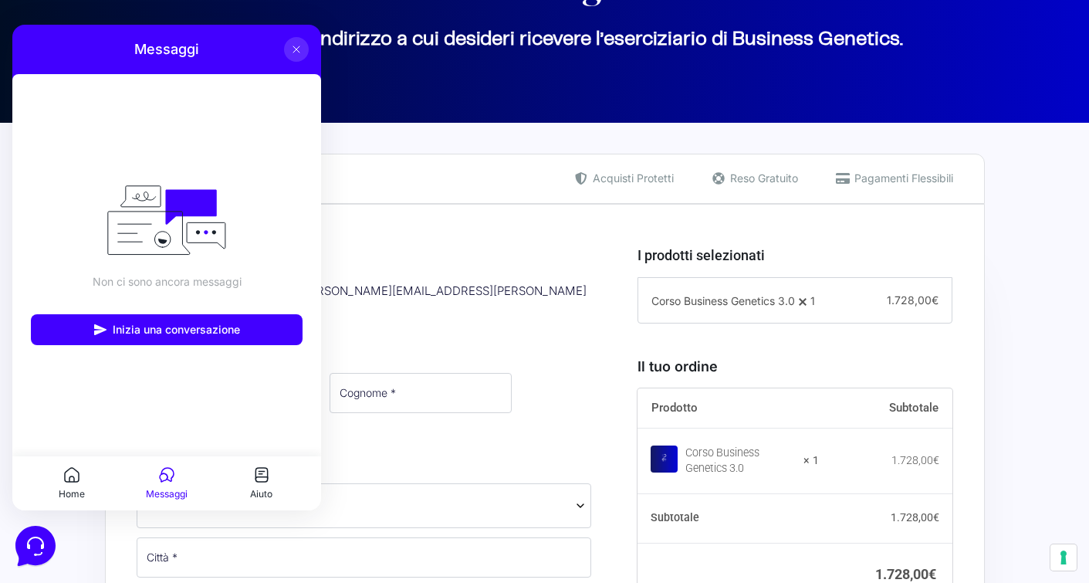
click at [293, 54] on icon at bounding box center [296, 49] width 12 height 12
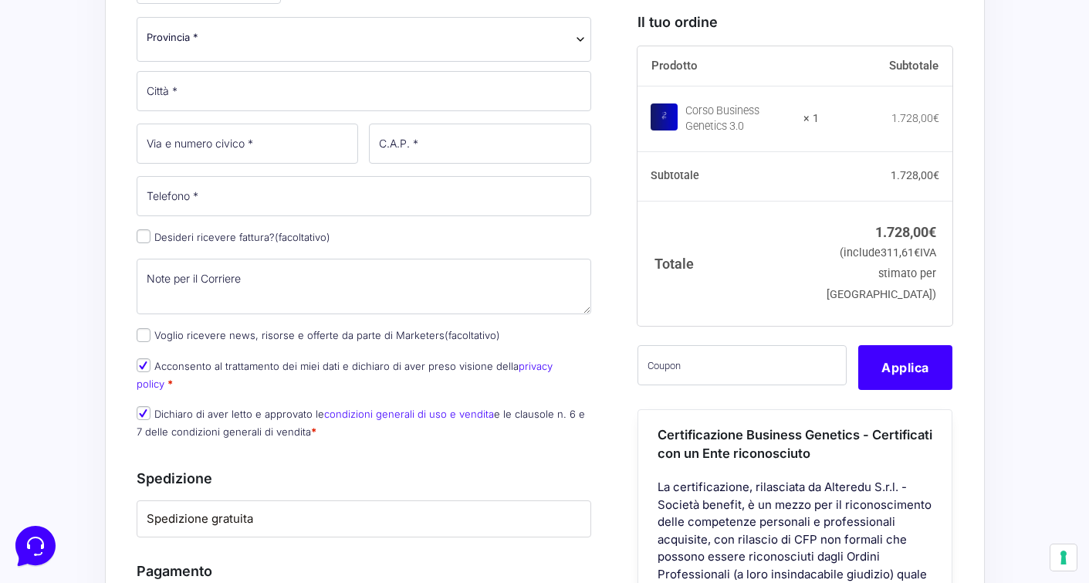
scroll to position [693, 0]
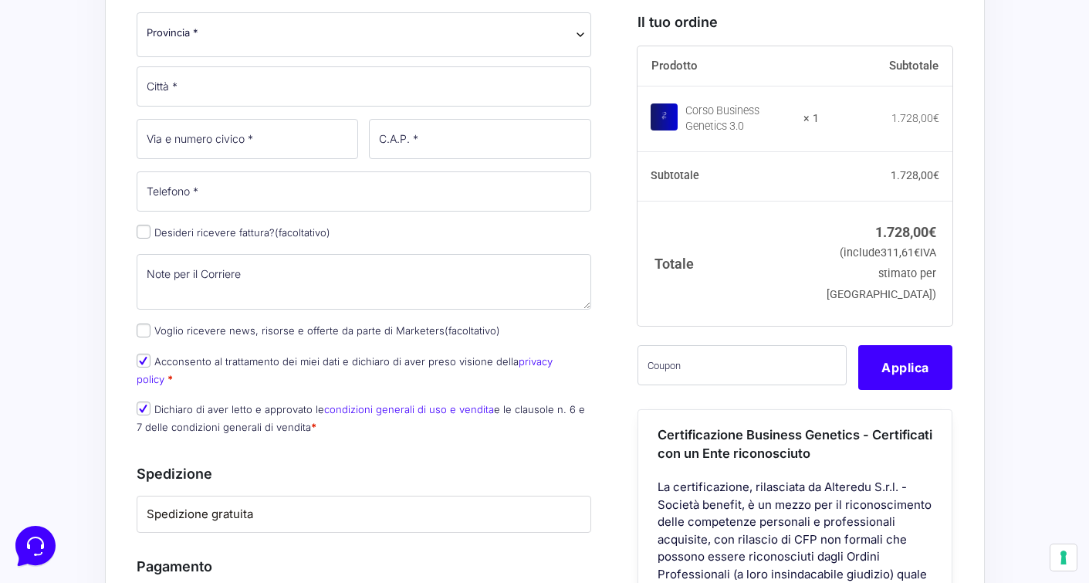
click at [699, 389] on div at bounding box center [748, 366] width 221 height 45
click at [689, 384] on input "text" at bounding box center [742, 364] width 209 height 40
paste input "CLIPRO200BG"
type input "CLIPRO200BG"
click at [888, 389] on button "Applica" at bounding box center [906, 366] width 94 height 45
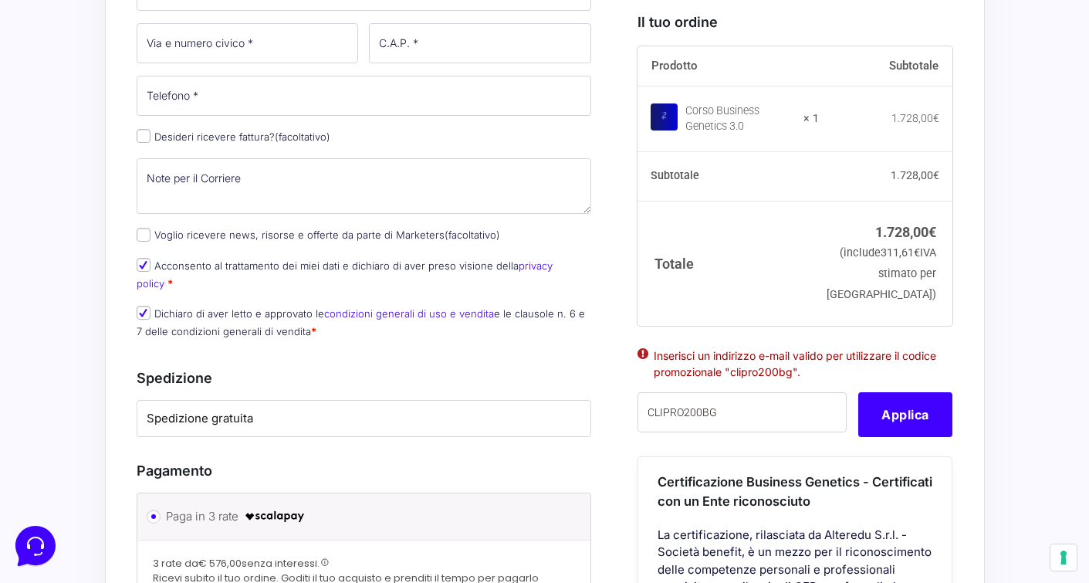
scroll to position [800, 0]
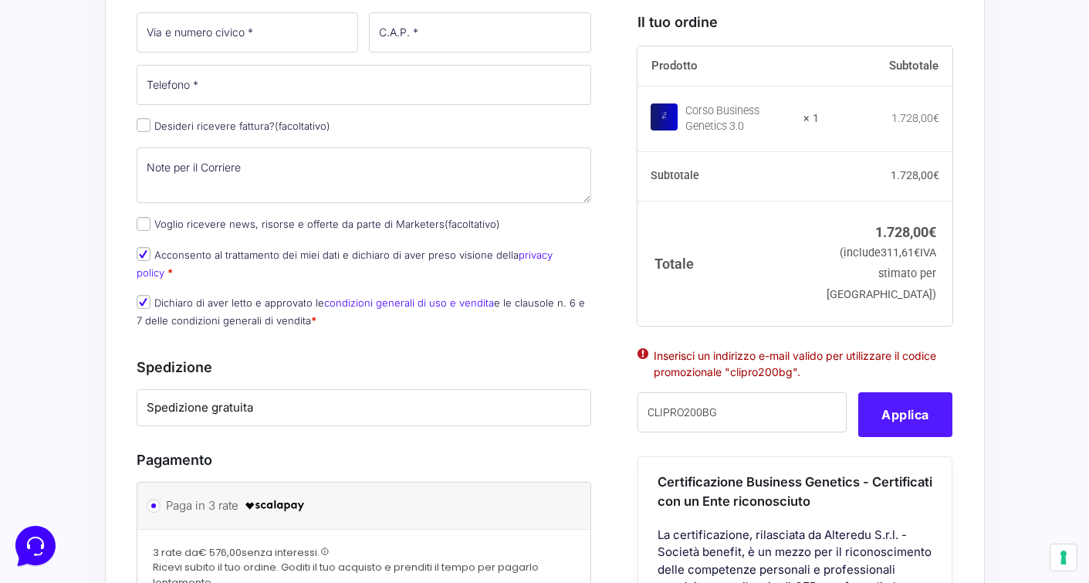
click at [885, 428] on button "Applica" at bounding box center [906, 414] width 94 height 45
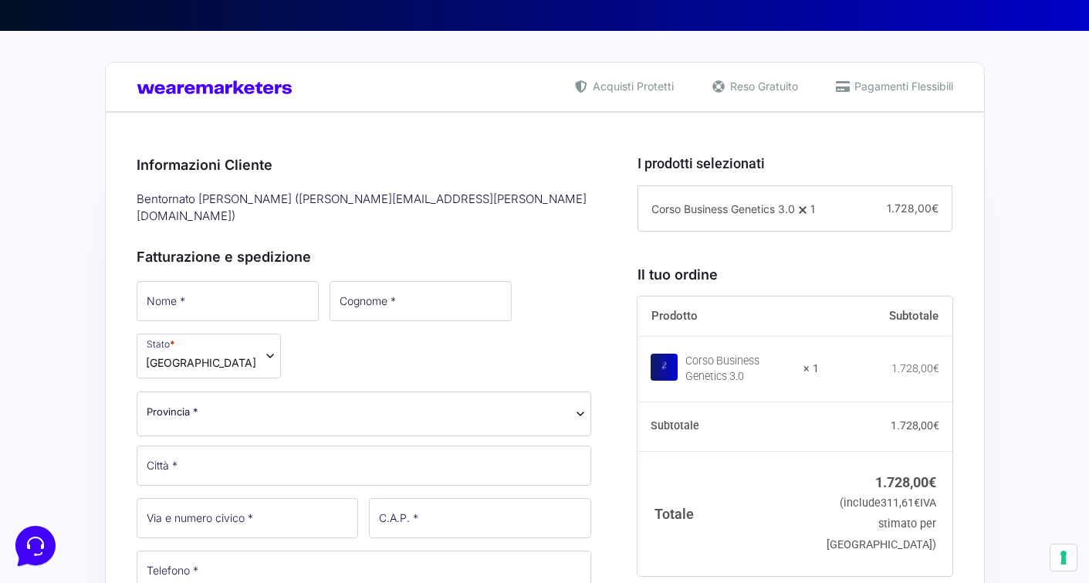
scroll to position [309, 0]
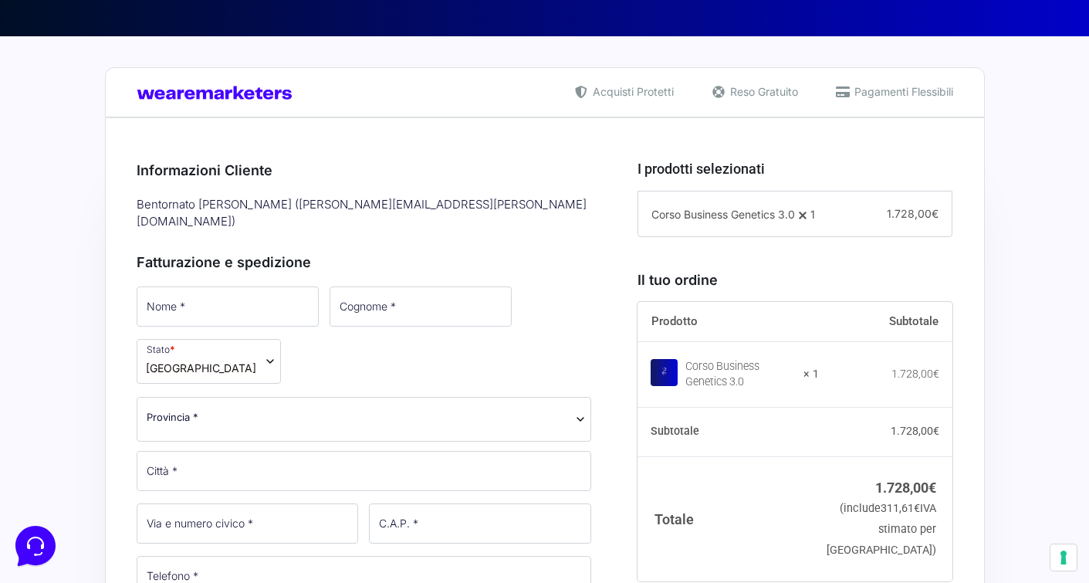
click at [385, 202] on div "[PERSON_NAME] ( [PERSON_NAME][EMAIL_ADDRESS][PERSON_NAME][DOMAIN_NAME] )" at bounding box center [364, 213] width 466 height 42
click at [218, 191] on div "Informazioni Cliente Bentornato Simon Tonelli ( simon.tonelli@yahoo.it )" at bounding box center [365, 197] width 456 height 75
click at [178, 160] on h3 "Informazioni Cliente" at bounding box center [365, 170] width 456 height 21
click at [351, 209] on div "Bentornato Simon Tonelli ( simon.tonelli@yahoo.it )" at bounding box center [364, 213] width 466 height 42
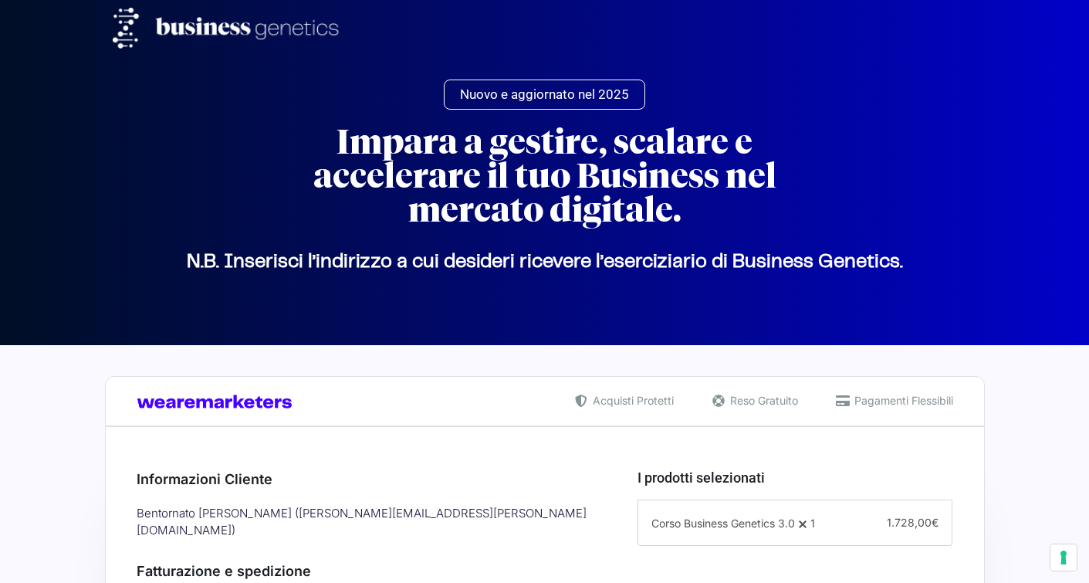
select select
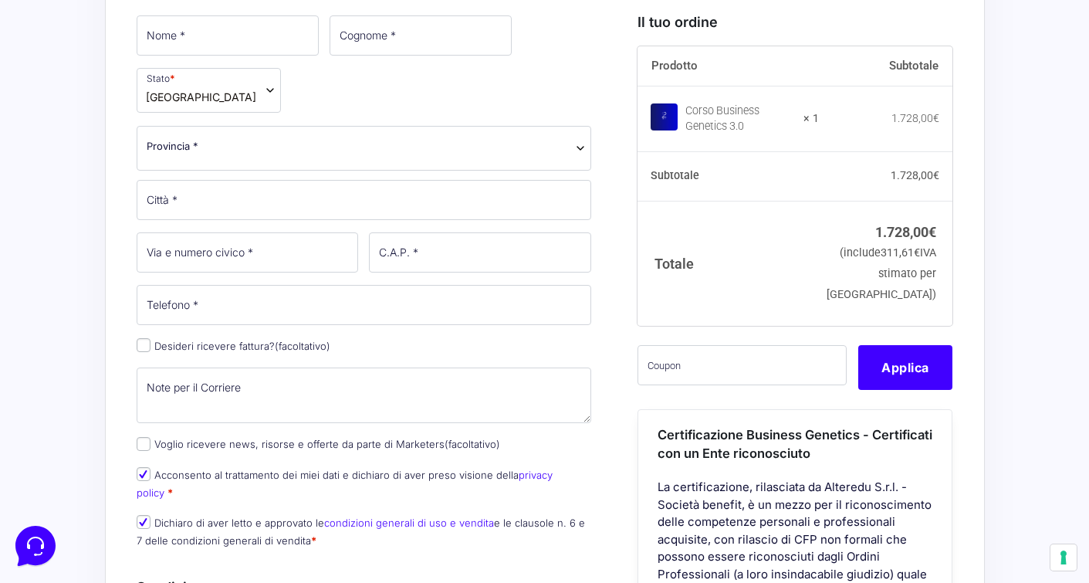
scroll to position [595, 0]
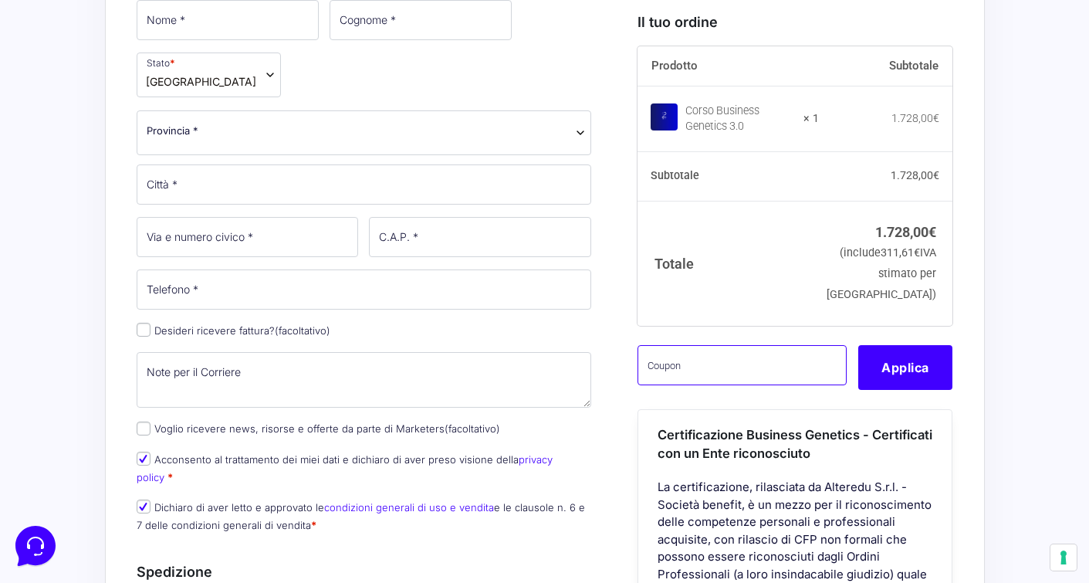
click at [665, 384] on input "text" at bounding box center [742, 364] width 209 height 40
paste input "jay abraham getting everything you can"
type input "jay abraham getting everything you can"
drag, startPoint x: 836, startPoint y: 385, endPoint x: 545, endPoint y: 384, distance: 291.1
click at [545, 384] on form "Informazioni Cliente Bentornato Simon Tonelli ( simon.tonelli@yahoo.it ) Fattur…" at bounding box center [545, 489] width 817 height 1267
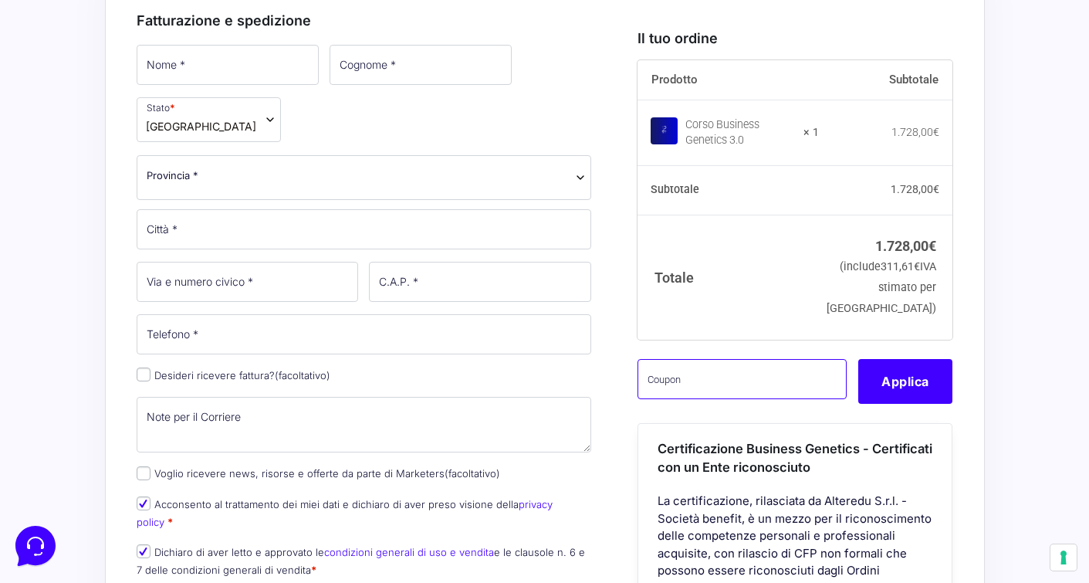
scroll to position [530, 0]
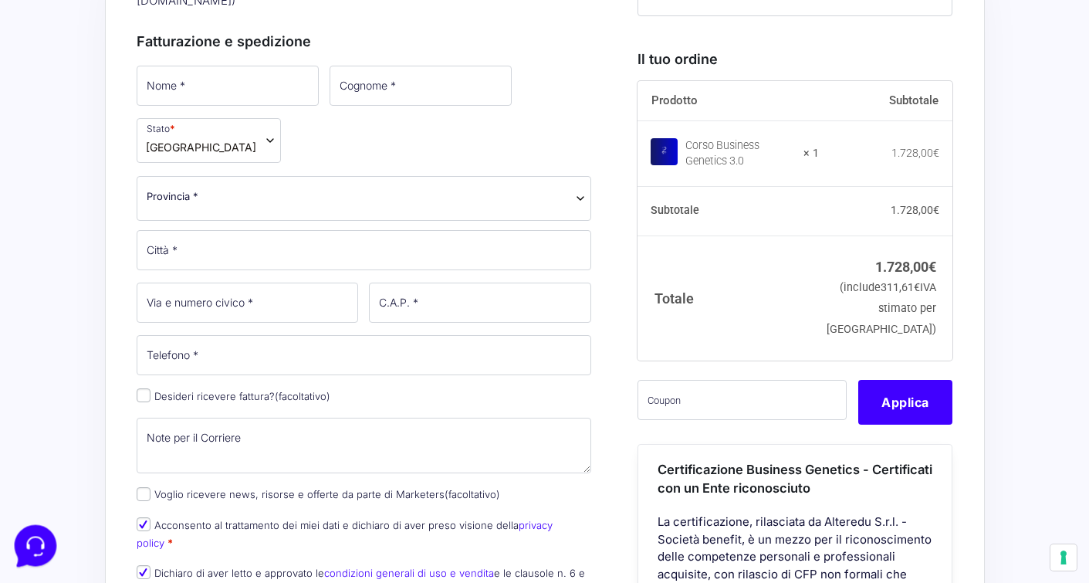
click at [29, 548] on icon at bounding box center [34, 544] width 40 height 40
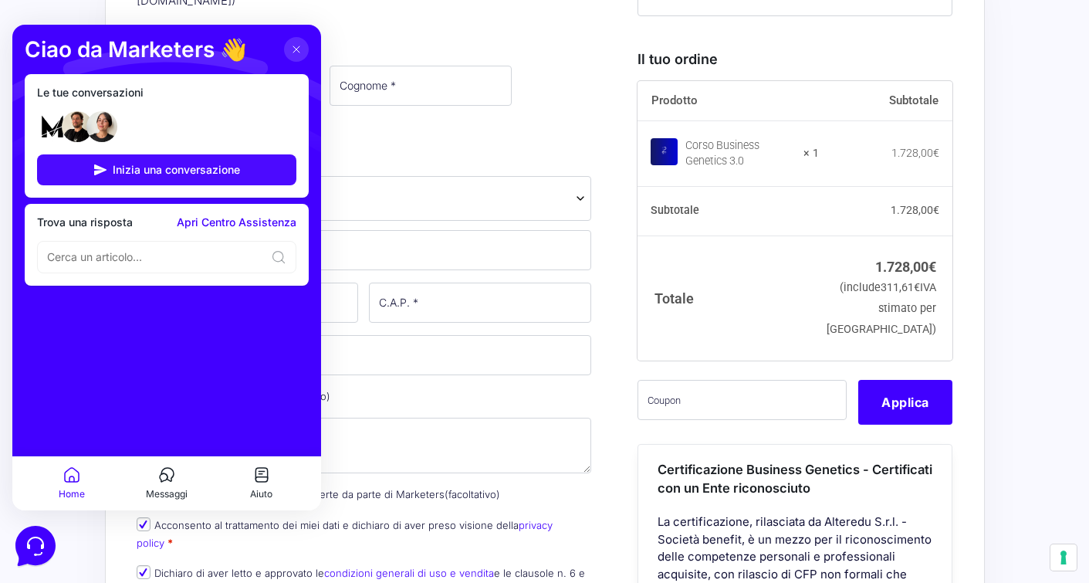
click at [130, 164] on span "Inizia una conversazione" at bounding box center [176, 170] width 127 height 12
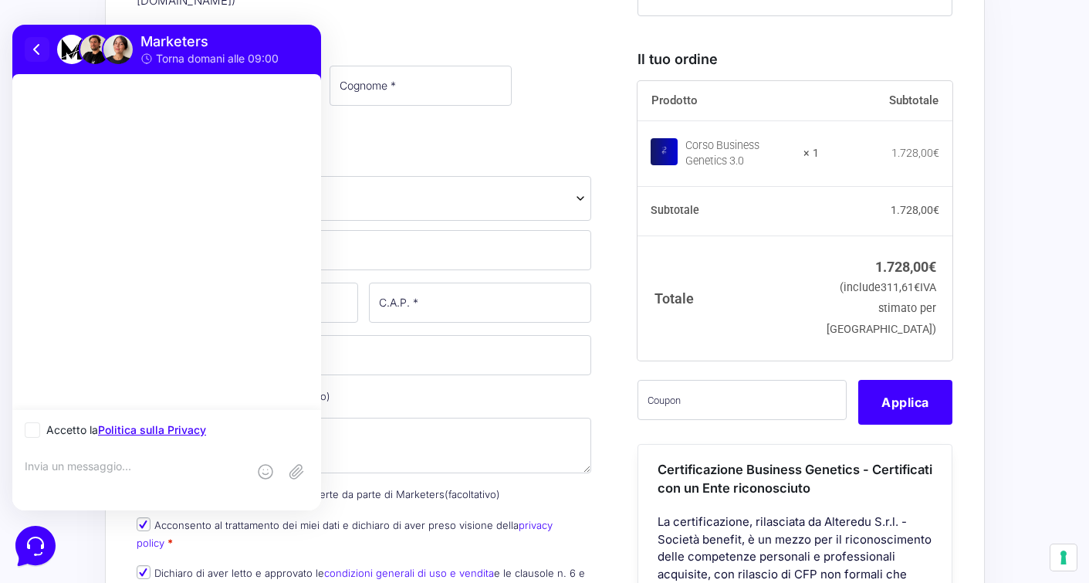
click at [36, 50] on icon at bounding box center [36, 49] width 5 height 9
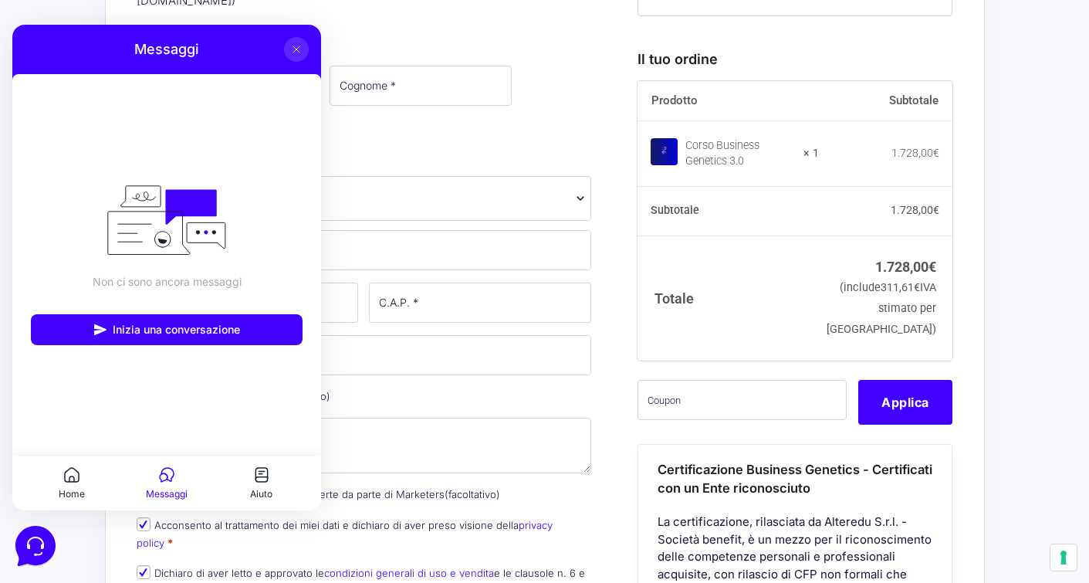
click at [295, 46] on icon at bounding box center [296, 49] width 12 height 12
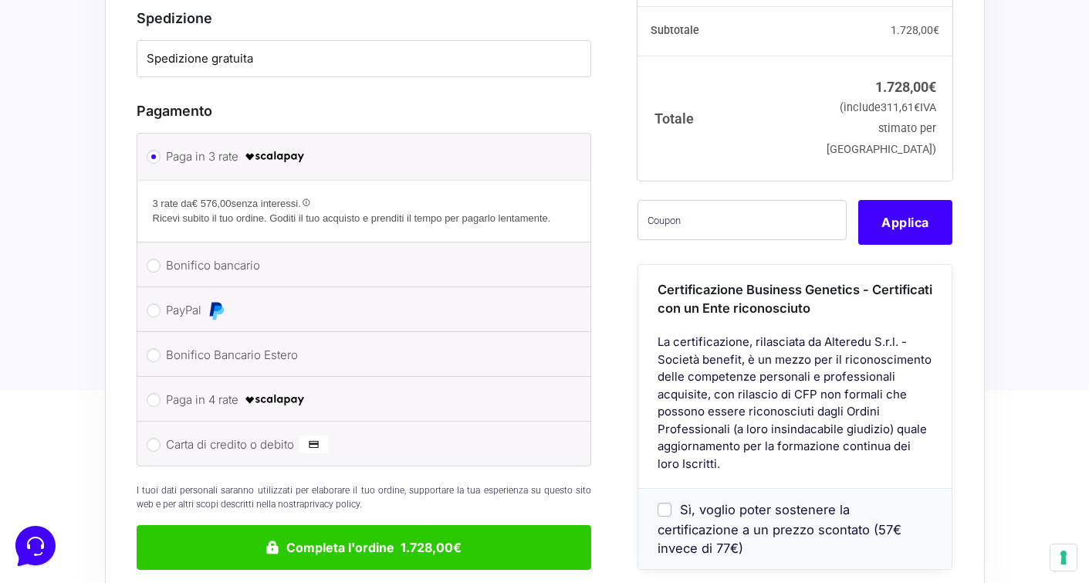
scroll to position [1151, 0]
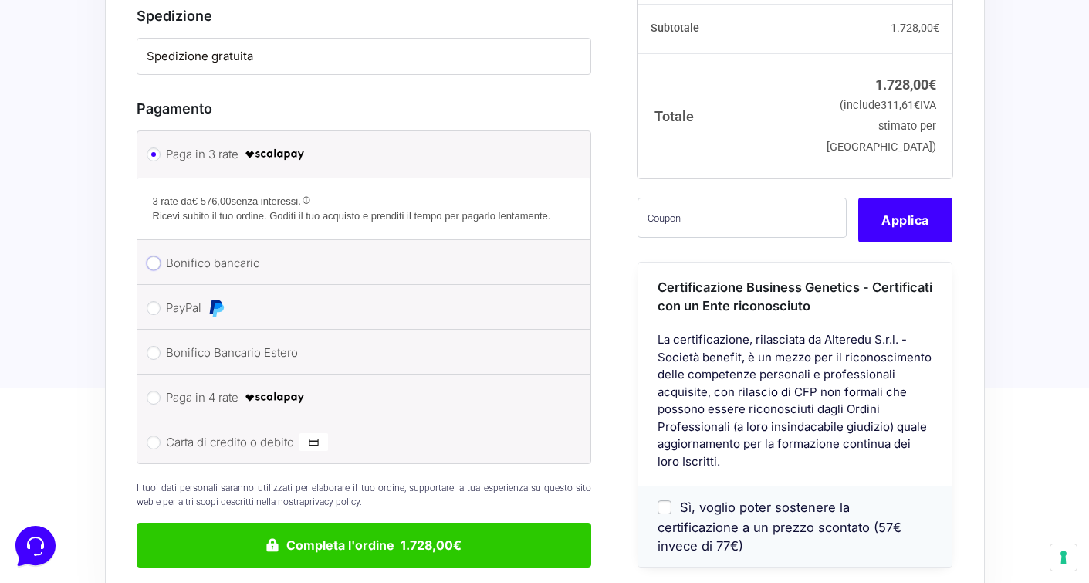
click at [158, 256] on input "Bonifico bancario" at bounding box center [154, 263] width 14 height 14
radio input "true"
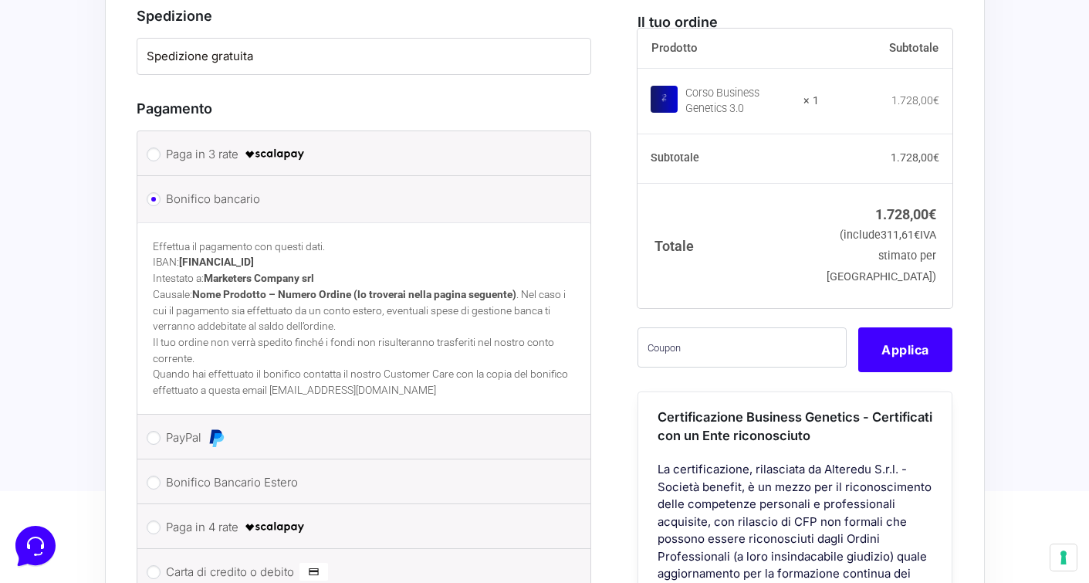
click at [160, 459] on li "Bonifico Bancario Estero Effettua il pagamento con questi dati. IBAN: LT6132500…" at bounding box center [364, 481] width 454 height 45
click at [158, 476] on input "Bonifico Bancario Estero" at bounding box center [154, 483] width 14 height 14
radio input "true"
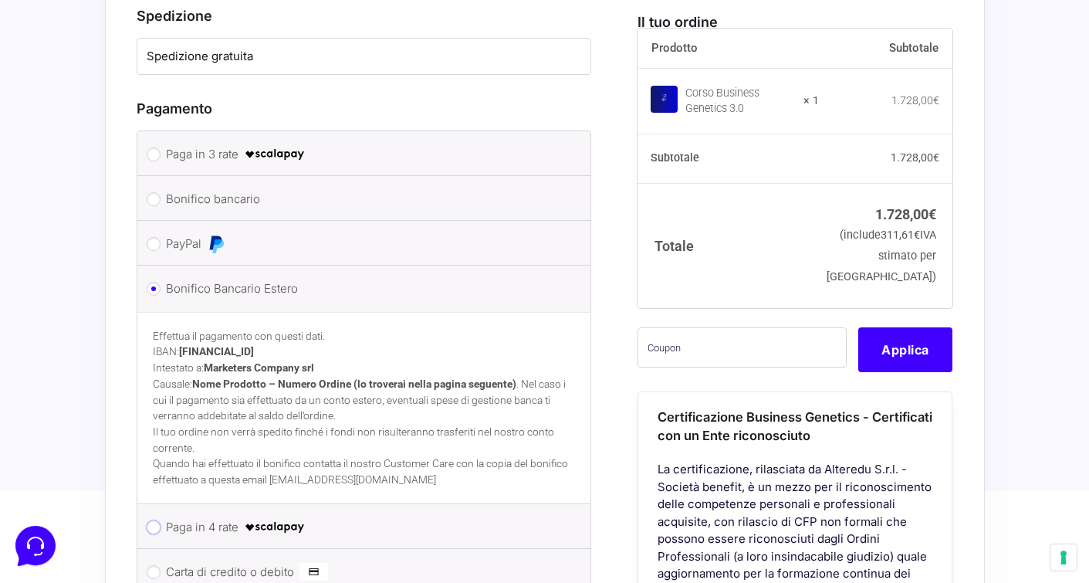
click at [154, 520] on input "Paga in 4 rate" at bounding box center [154, 527] width 14 height 14
radio input "true"
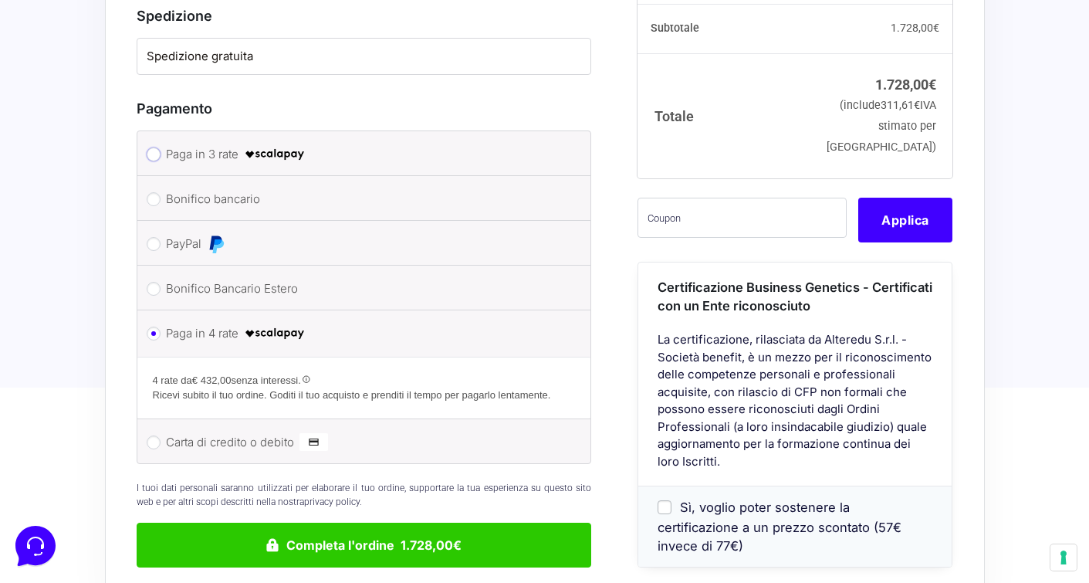
click at [153, 147] on input "Paga in 3 rate" at bounding box center [154, 154] width 14 height 14
radio input "true"
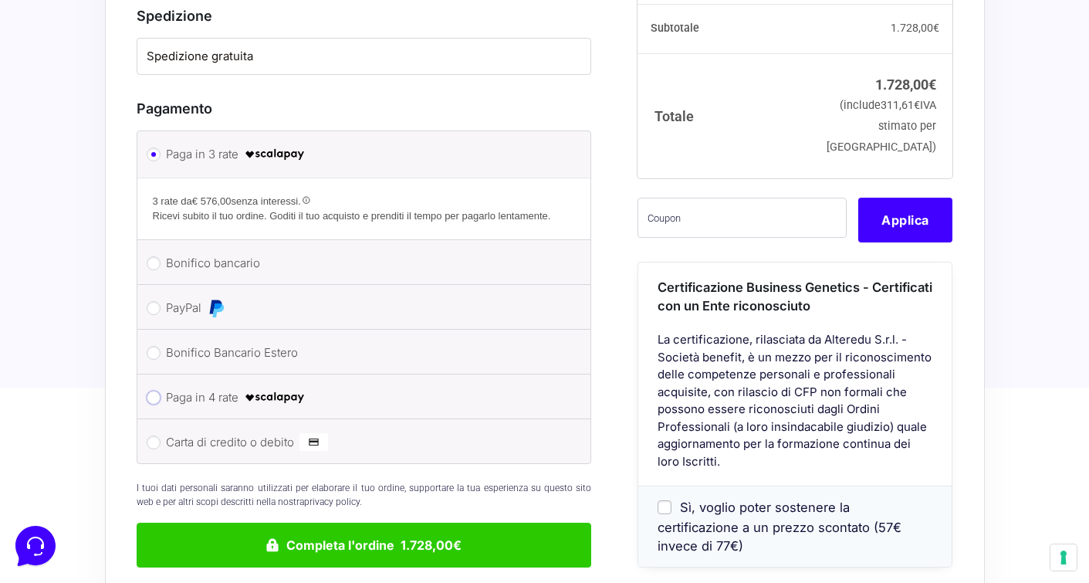
click at [152, 391] on input "Paga in 4 rate" at bounding box center [154, 398] width 14 height 14
radio input "true"
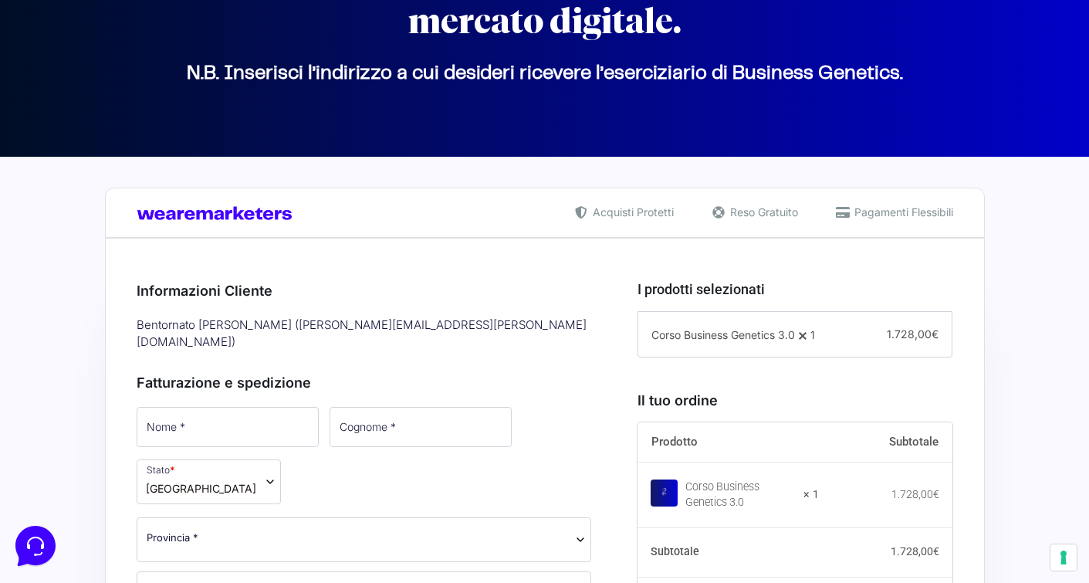
scroll to position [187, 0]
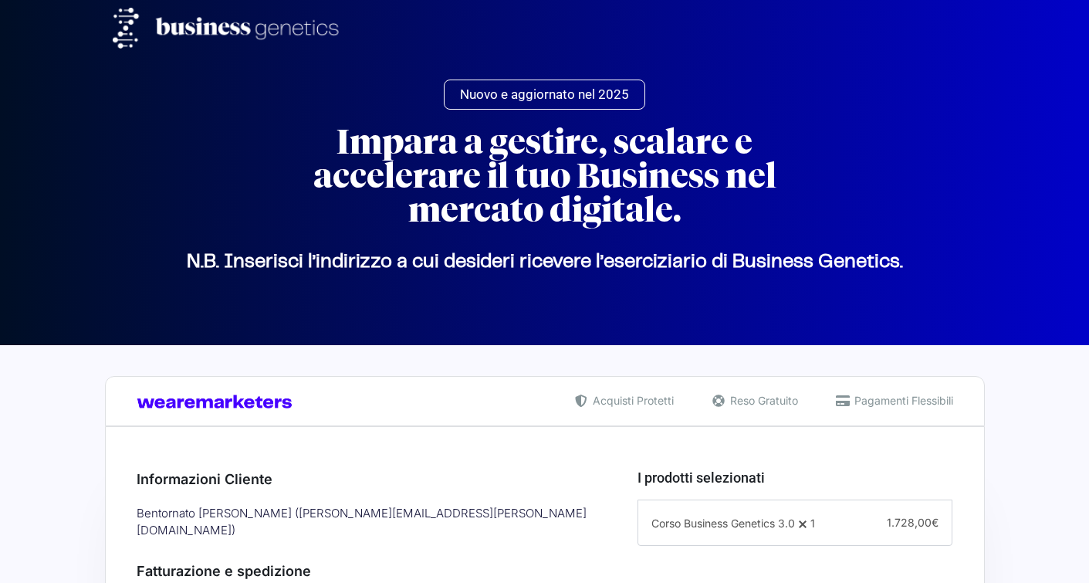
select select
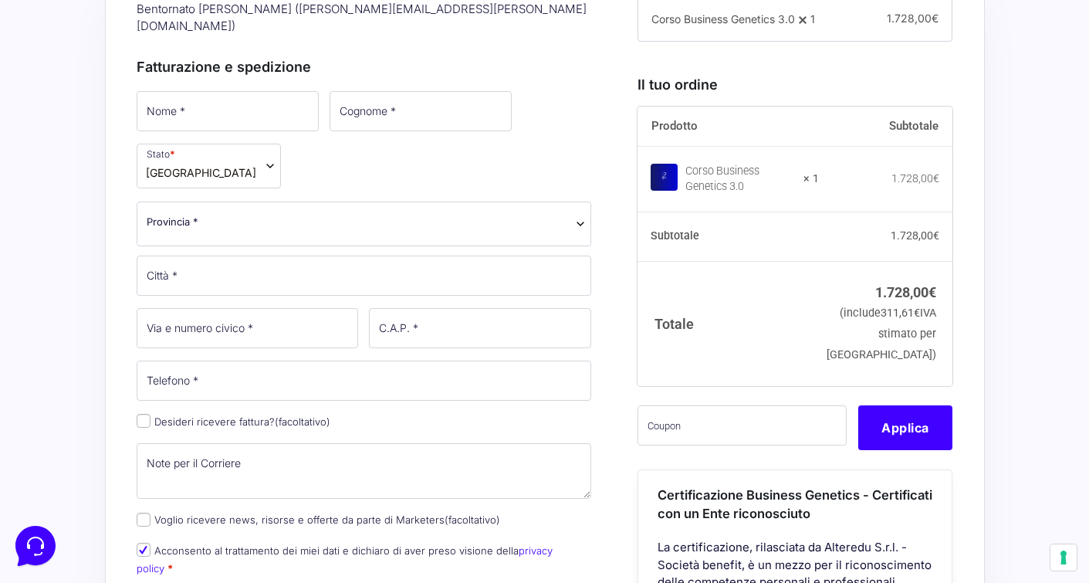
scroll to position [531, 0]
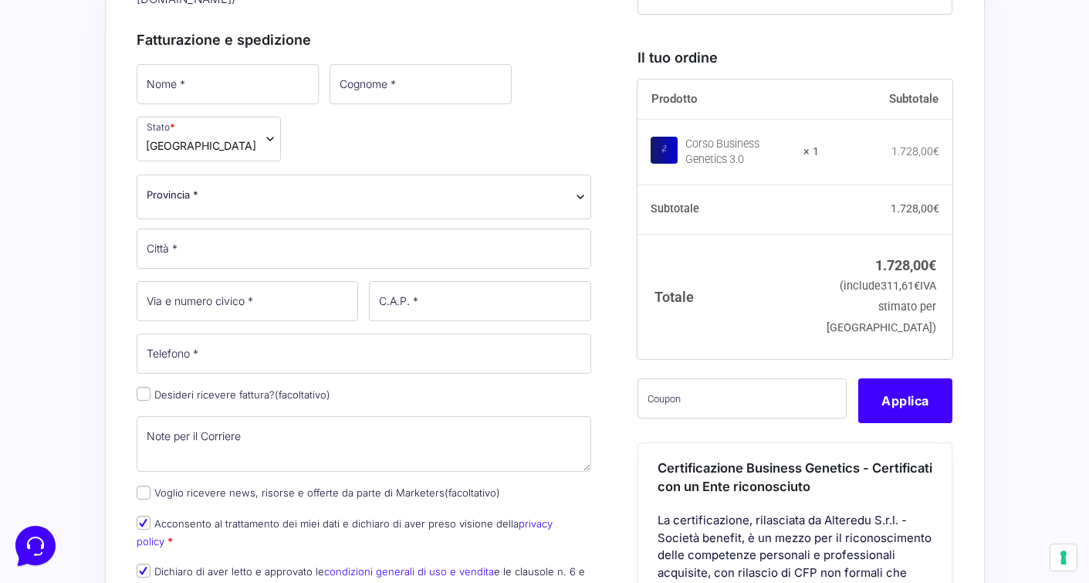
click at [646, 396] on div "Prodotto Subtotale Corso Business Genetics 3.0 × 1 1.728,00 € Subtotale 1.728,0…" at bounding box center [795, 414] width 315 height 669
click at [656, 418] on input "text" at bounding box center [742, 398] width 209 height 40
click at [945, 423] on button "Applica" at bounding box center [906, 400] width 94 height 45
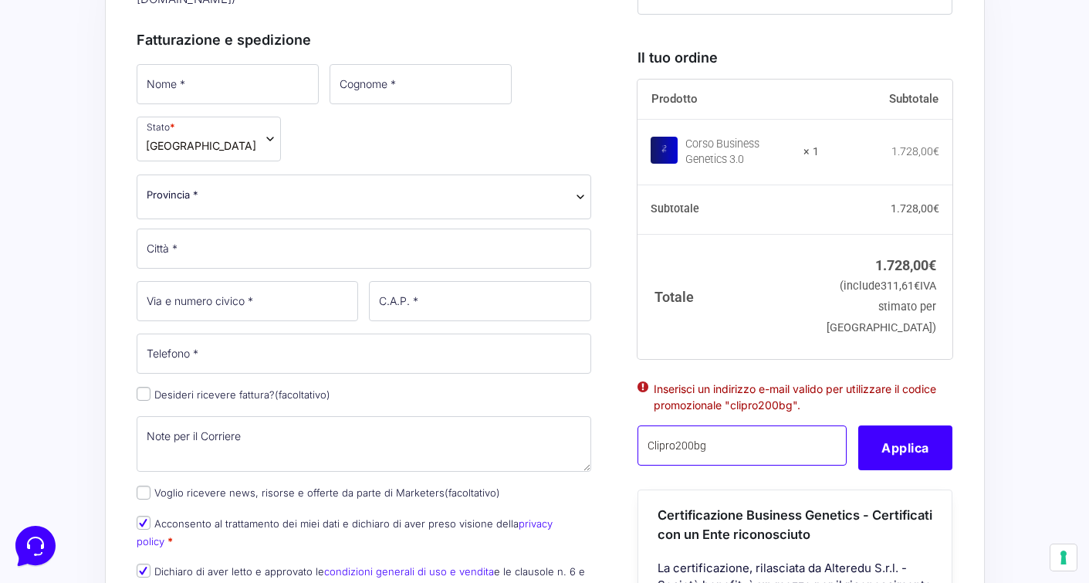
click at [706, 466] on input "Clipro200bg" at bounding box center [742, 445] width 209 height 40
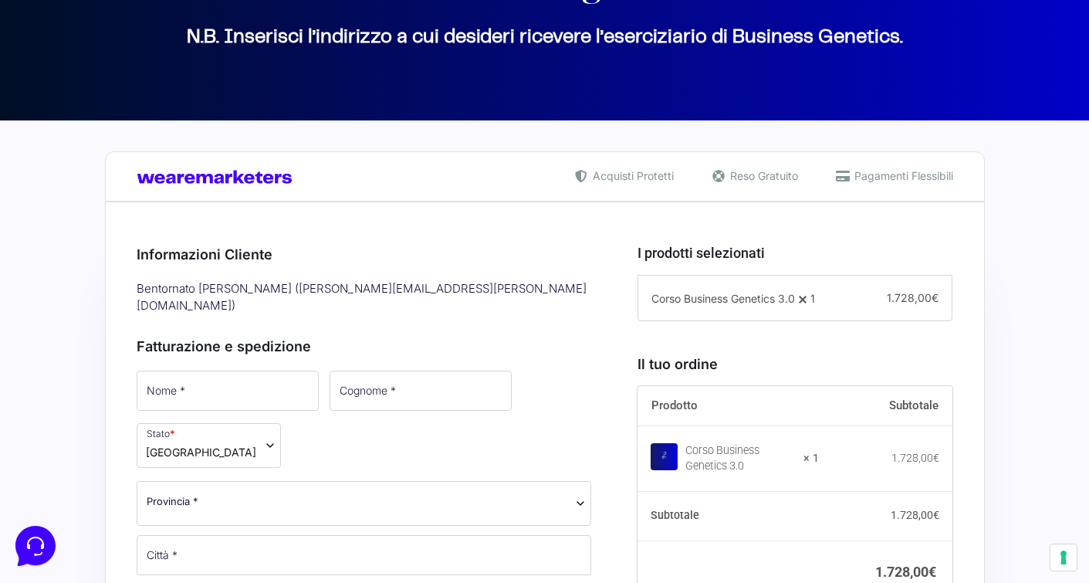
scroll to position [244, 0]
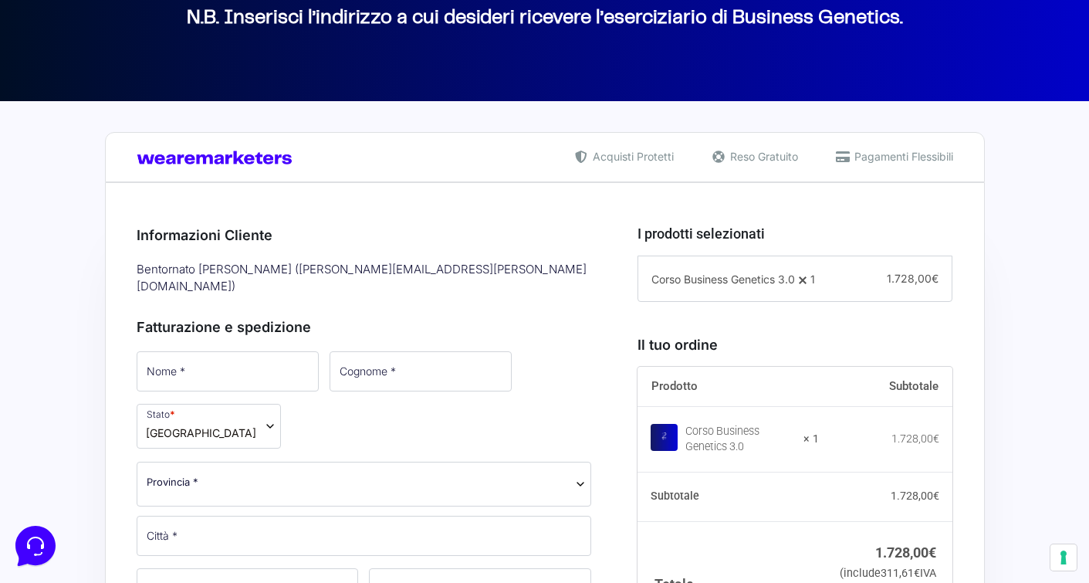
type input "Clipro200bg"
click at [309, 263] on div "[PERSON_NAME] ( [PERSON_NAME][EMAIL_ADDRESS][PERSON_NAME][DOMAIN_NAME] )" at bounding box center [364, 278] width 466 height 42
click at [185, 236] on h3 "Informazioni Cliente" at bounding box center [365, 235] width 456 height 21
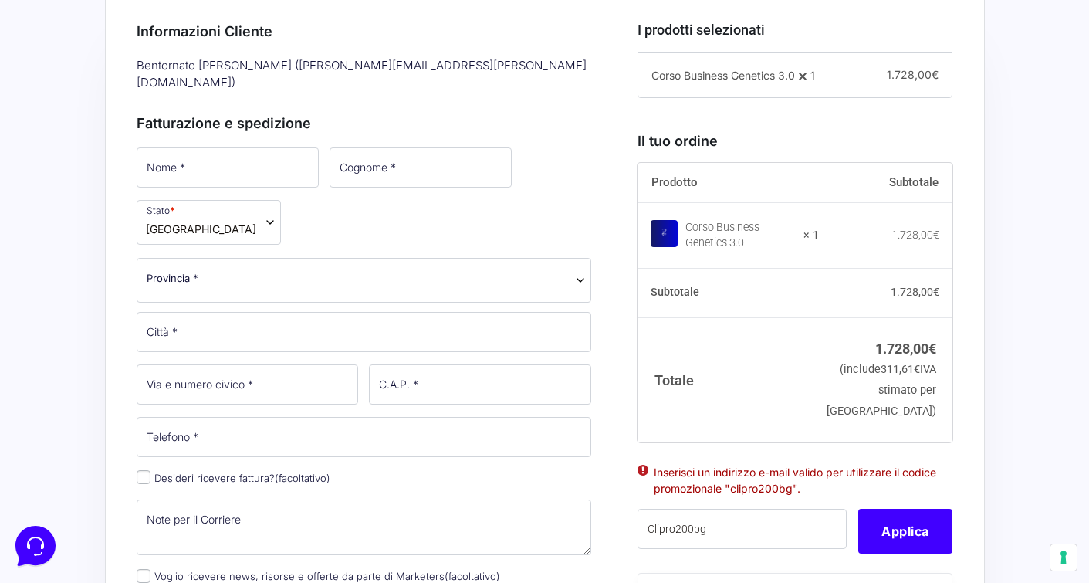
scroll to position [0, 0]
